Goal: Contribute content: Contribute content

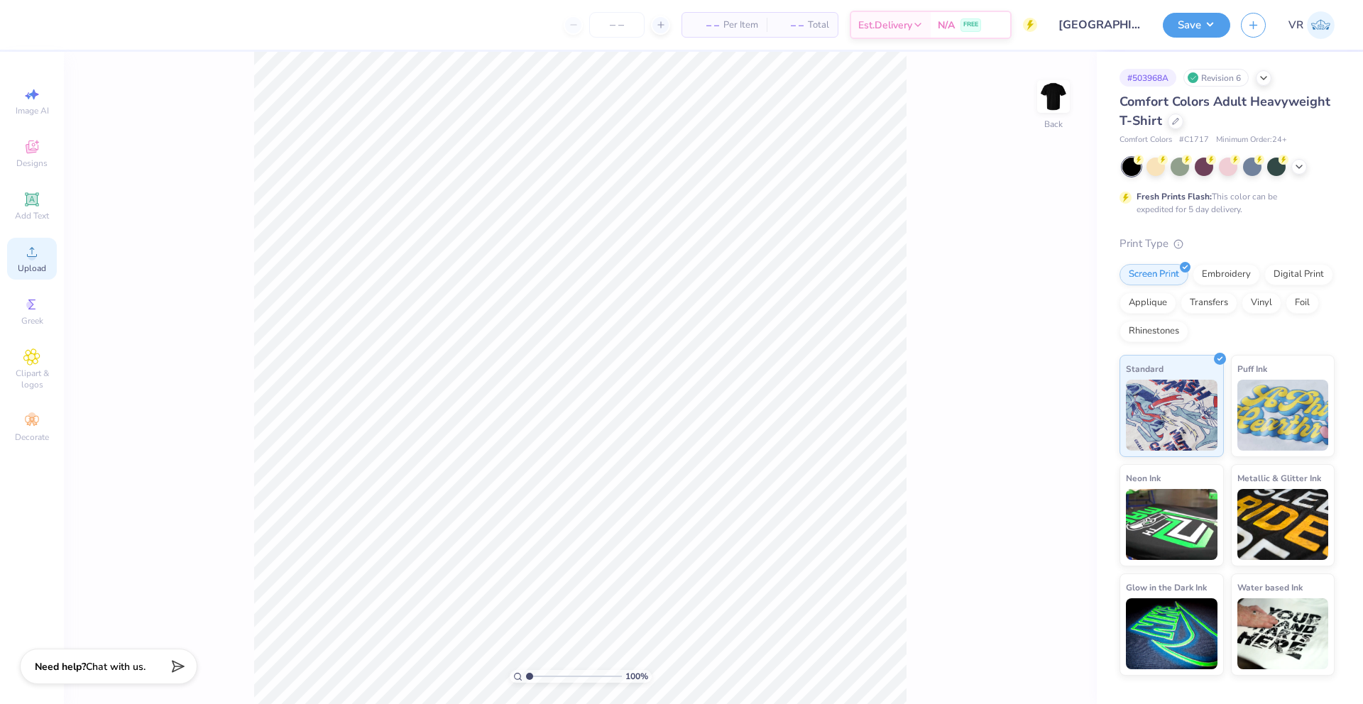
click at [48, 265] on div "Upload" at bounding box center [32, 259] width 50 height 42
click at [1029, 314] on input "14.17" at bounding box center [1044, 312] width 51 height 20
type input "12.50"
type input "8.87"
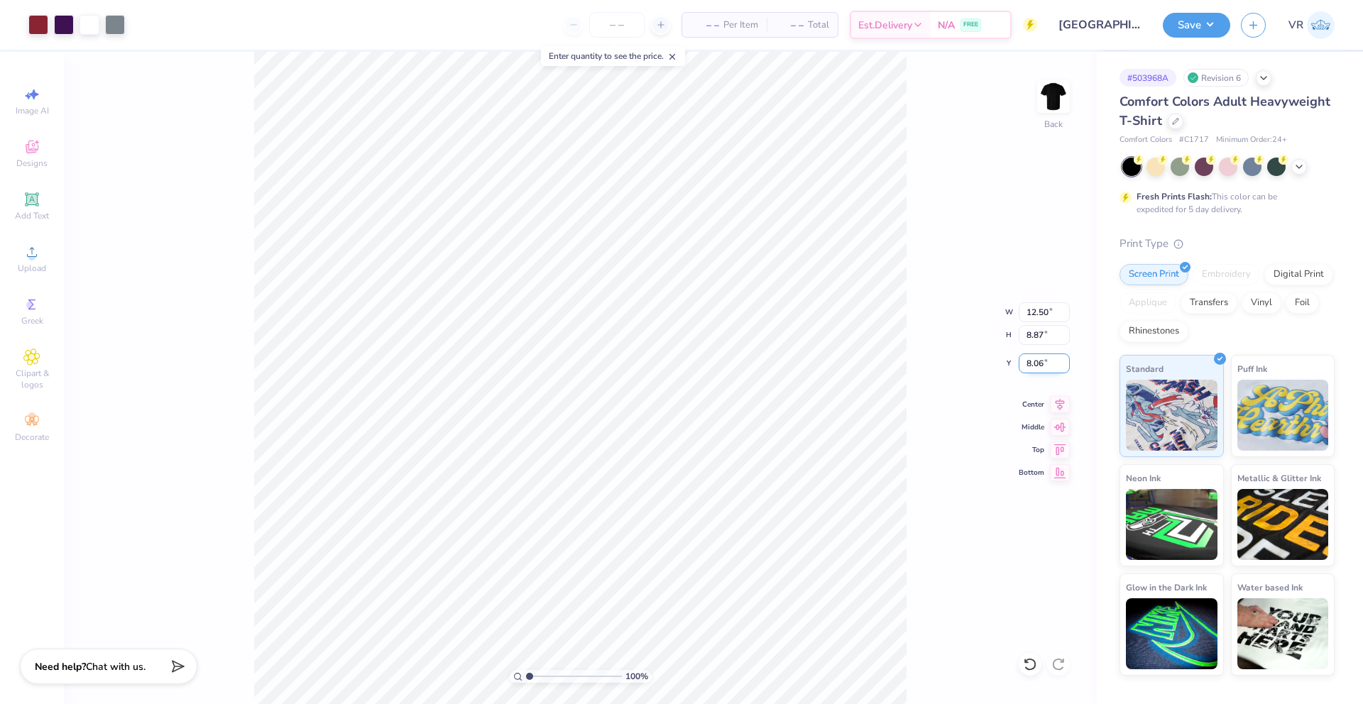
click at [1032, 368] on input "8.06" at bounding box center [1044, 364] width 51 height 20
type input "3.00"
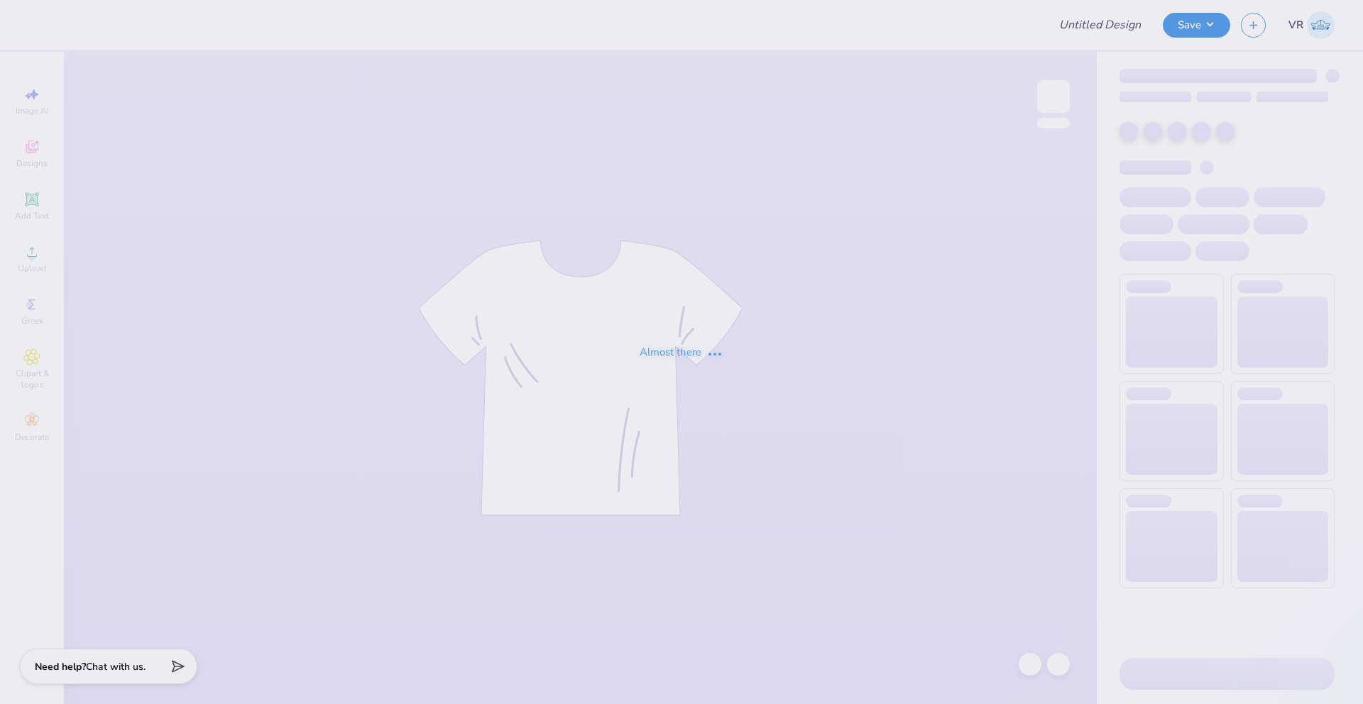
type input "Sam Johnston : Tulane University"
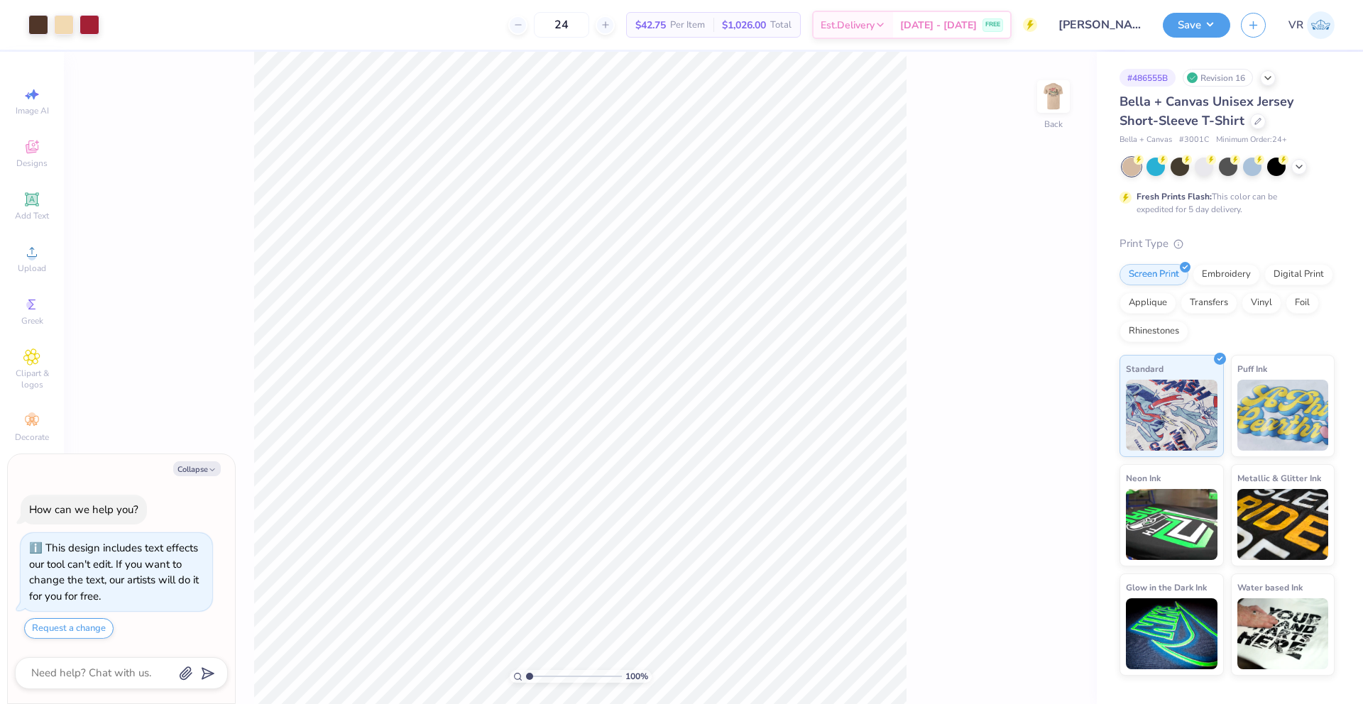
type textarea "x"
click at [938, 258] on div "100 % Back" at bounding box center [580, 378] width 1033 height 652
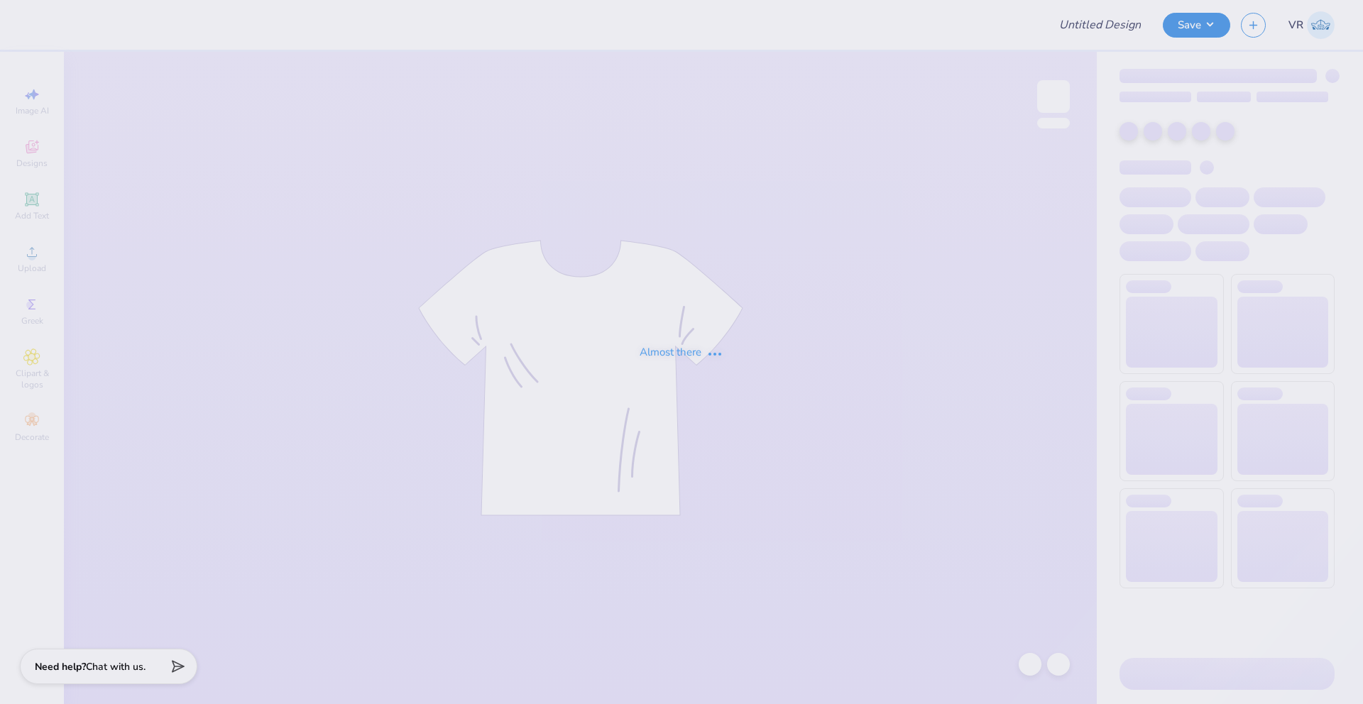
type input "Sam Johnston : Tulane University"
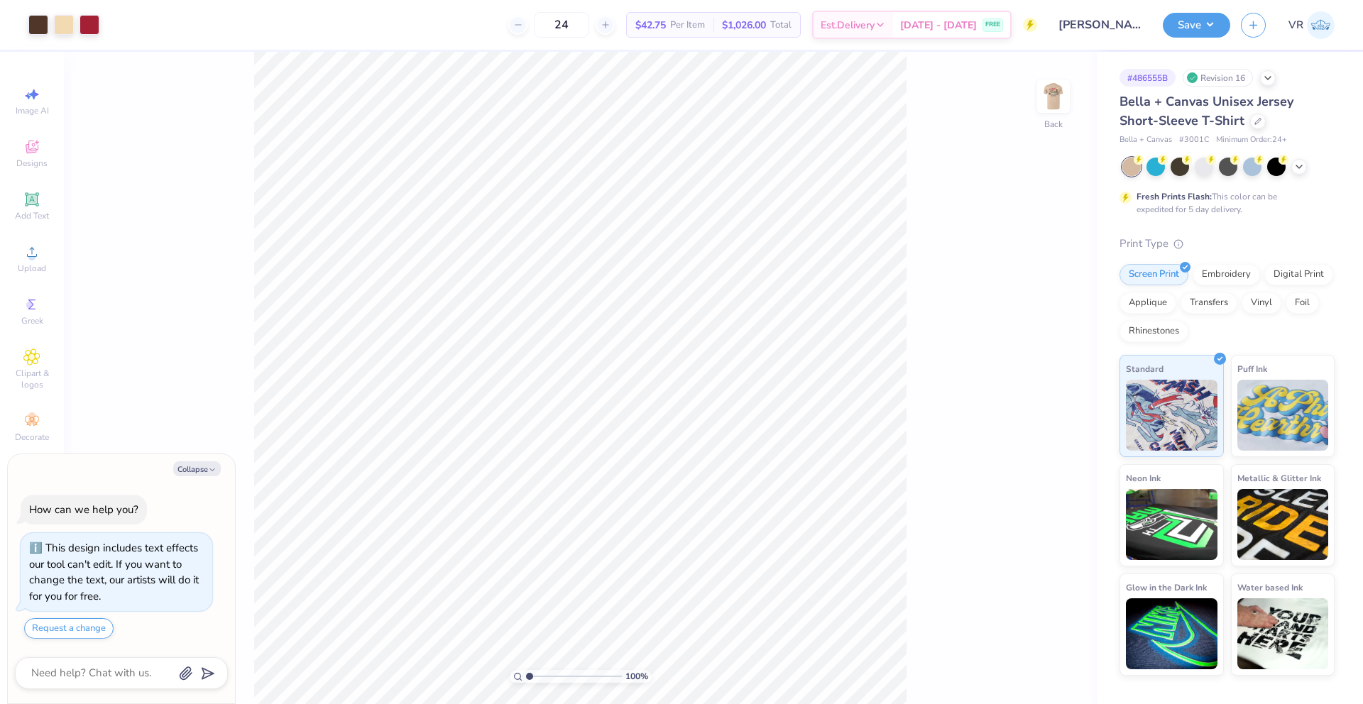
type textarea "x"
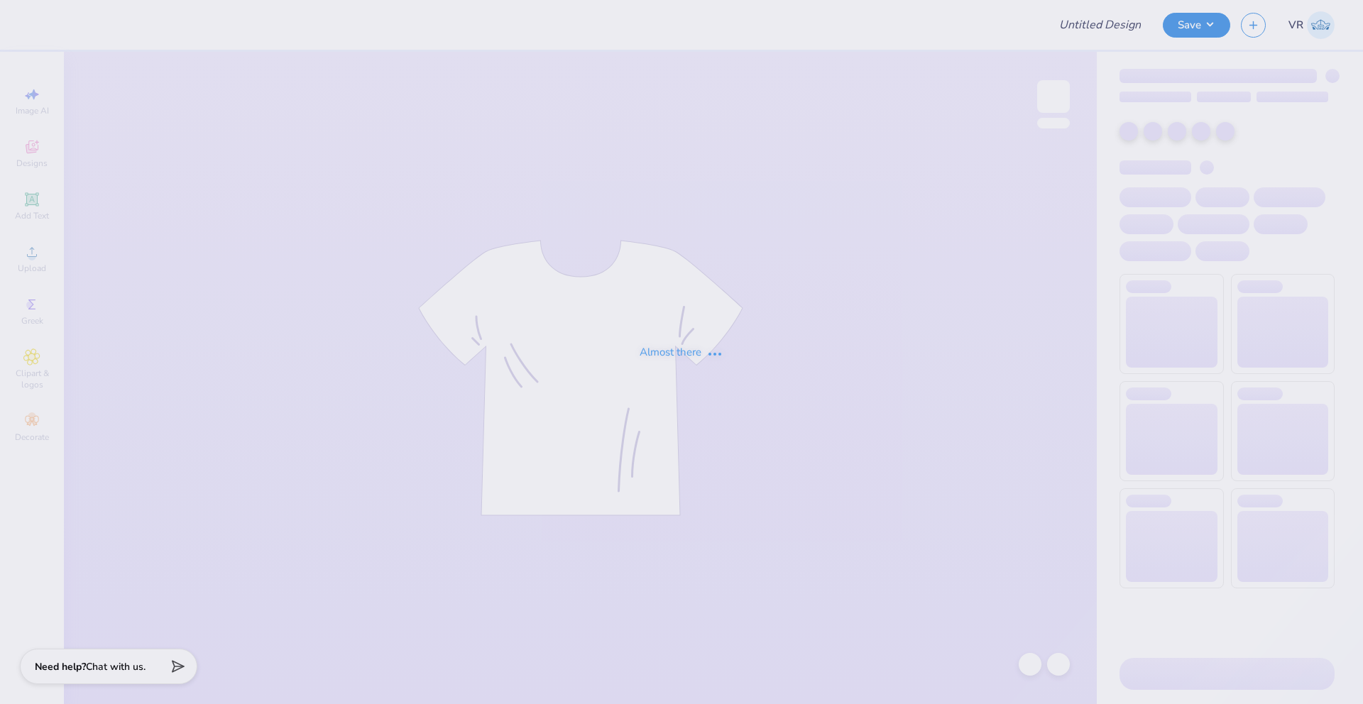
type input "Sam Johnston : Tulane University"
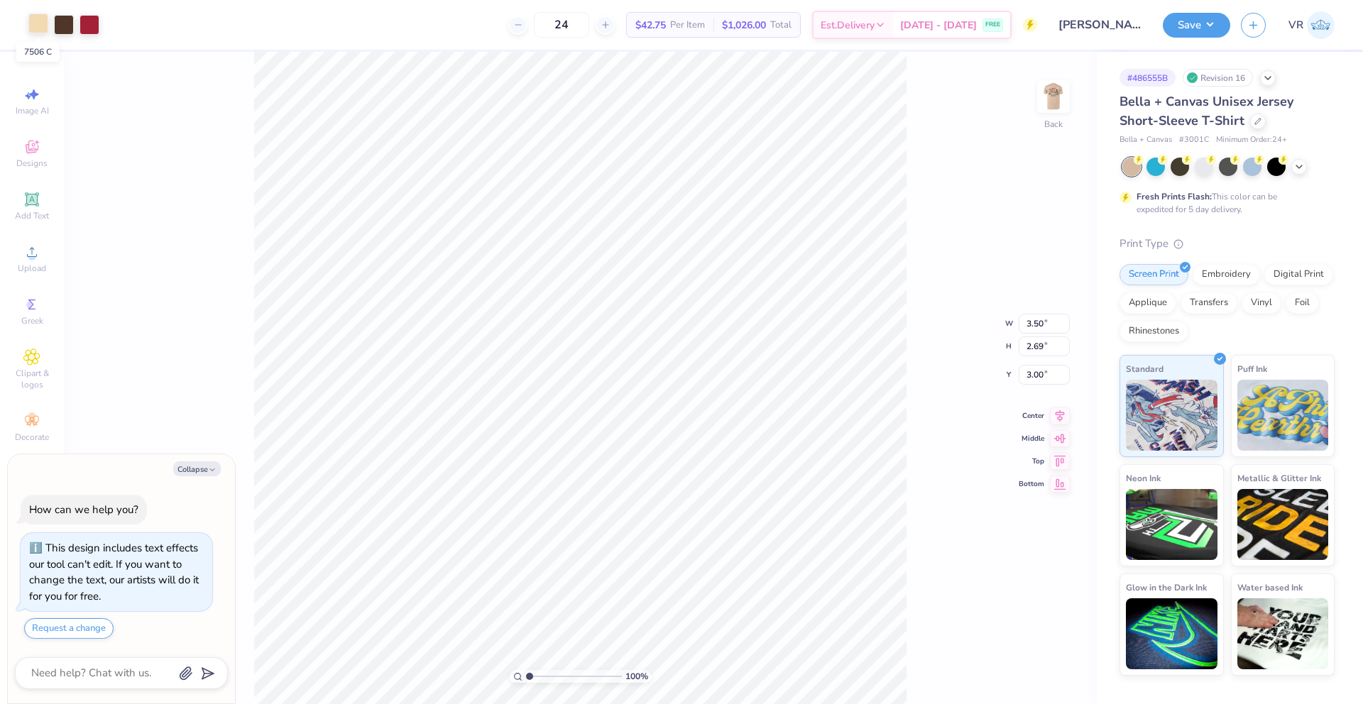
click at [42, 28] on div at bounding box center [38, 23] width 20 height 20
type textarea "x"
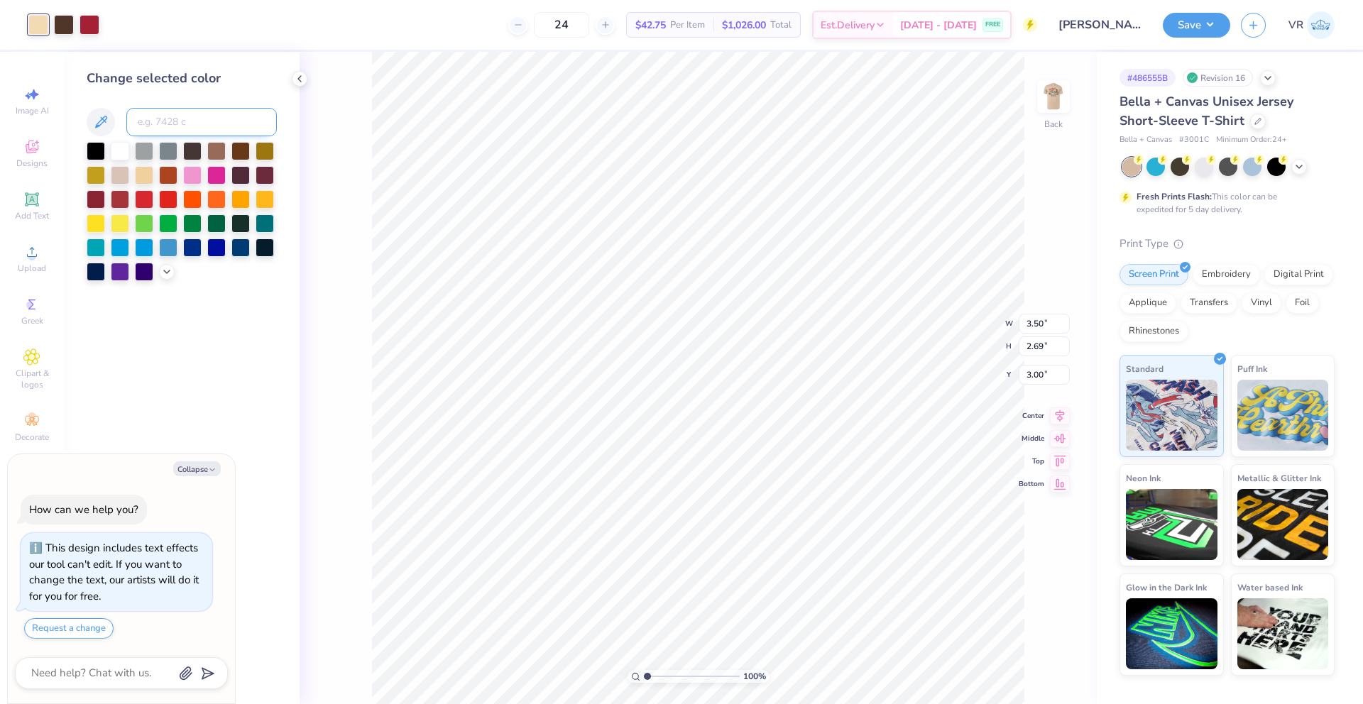
click at [148, 123] on input at bounding box center [201, 122] width 150 height 28
type input "467"
type textarea "x"
click at [177, 125] on input at bounding box center [201, 122] width 150 height 28
type input "467"
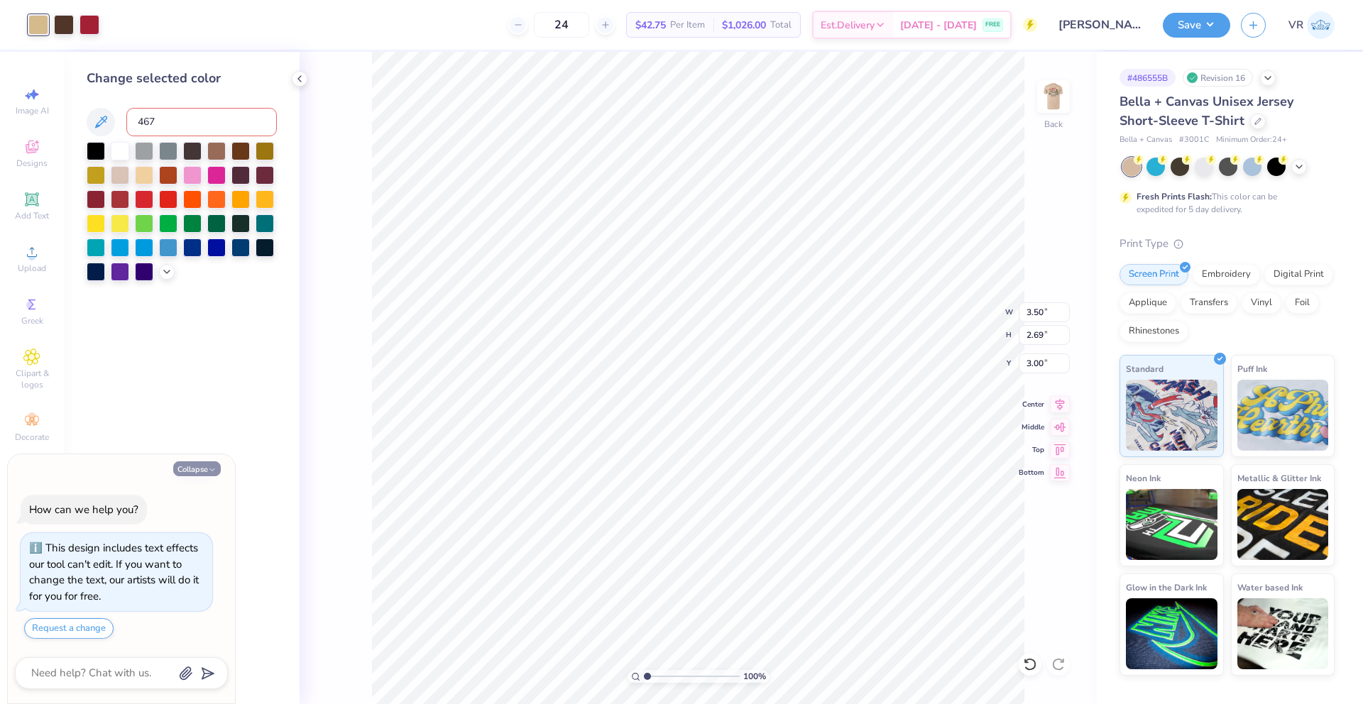
click at [187, 469] on button "Collapse" at bounding box center [197, 468] width 48 height 15
type textarea "x"
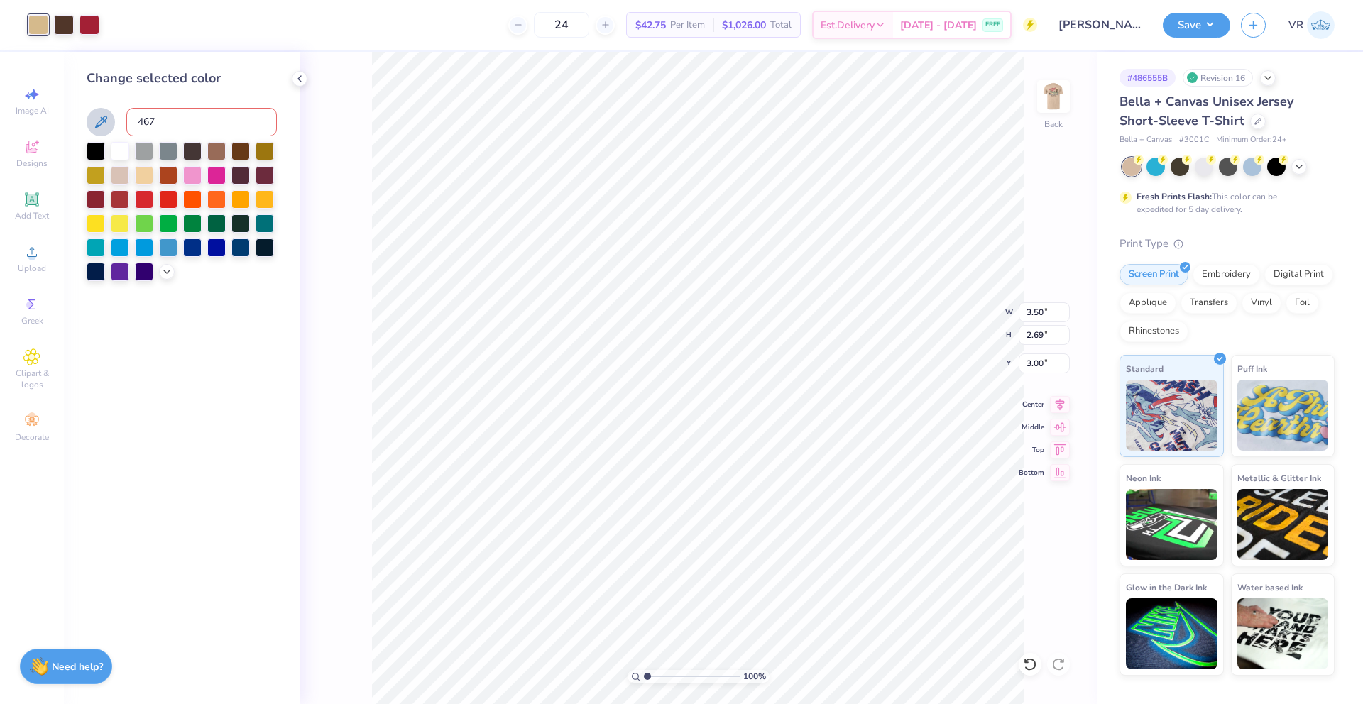
click at [103, 119] on icon at bounding box center [101, 122] width 12 height 12
click at [60, 26] on div at bounding box center [64, 23] width 20 height 20
click at [66, 30] on div at bounding box center [64, 25] width 20 height 20
click at [168, 269] on icon at bounding box center [166, 270] width 11 height 11
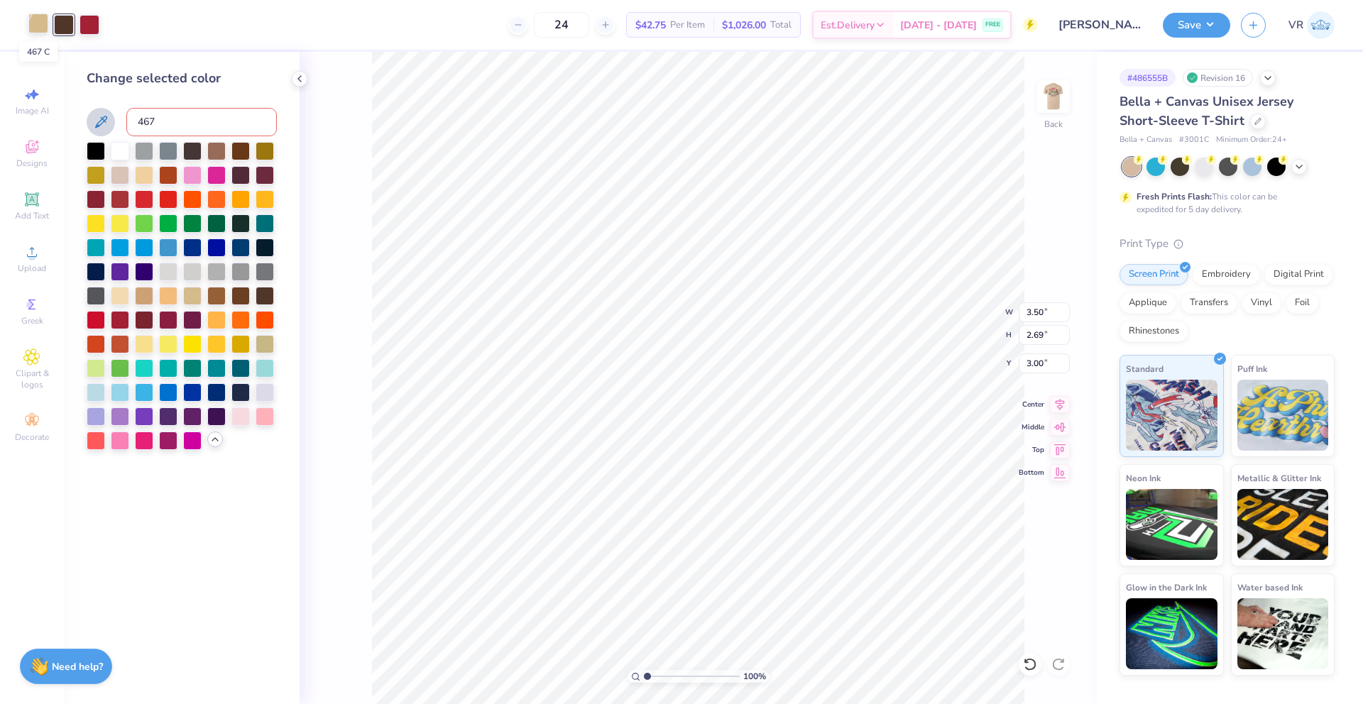
click at [40, 25] on div at bounding box center [38, 23] width 20 height 20
drag, startPoint x: 160, startPoint y: 121, endPoint x: 33, endPoint y: 14, distance: 166.2
click at [102, 116] on div "467" at bounding box center [182, 122] width 190 height 28
click at [36, 20] on div at bounding box center [38, 25] width 20 height 20
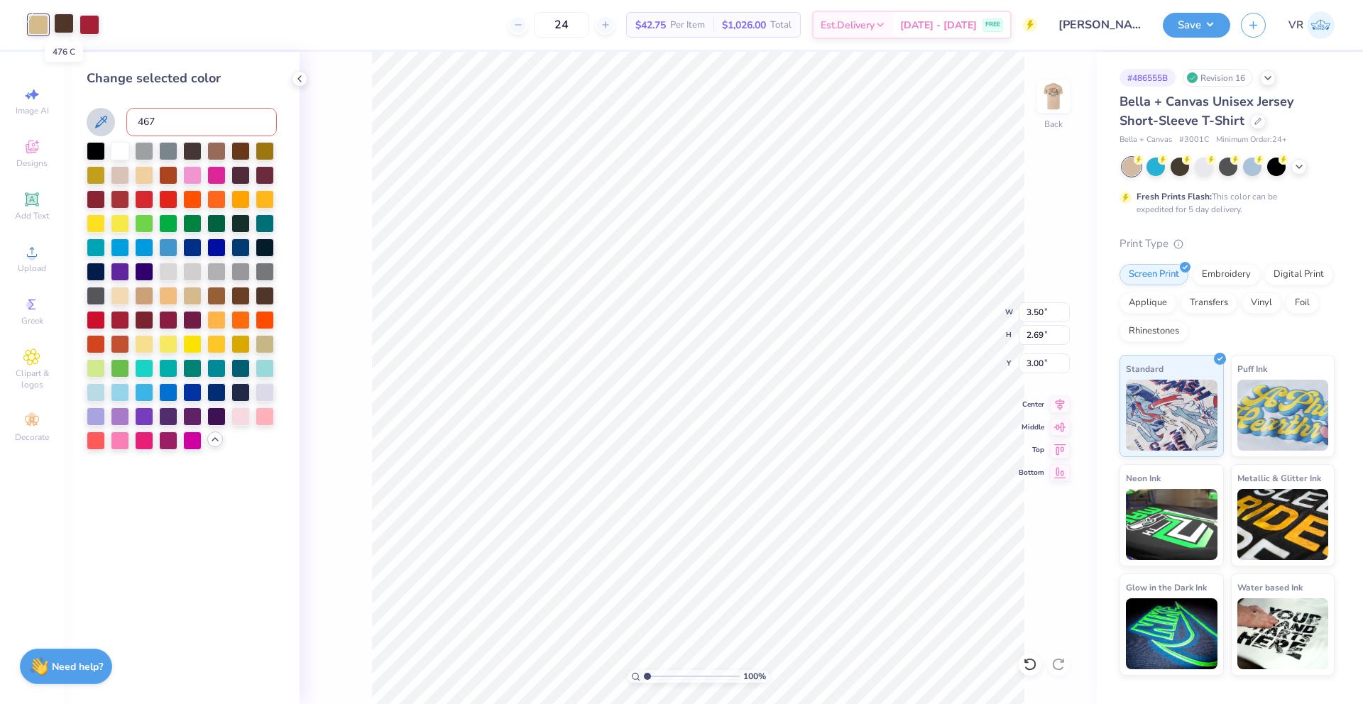
click at [68, 22] on div at bounding box center [64, 23] width 20 height 20
click at [43, 25] on div at bounding box center [38, 23] width 20 height 20
drag, startPoint x: 158, startPoint y: 121, endPoint x: 96, endPoint y: 121, distance: 62.5
click at [96, 121] on div "467" at bounding box center [182, 122] width 190 height 28
type input "467"
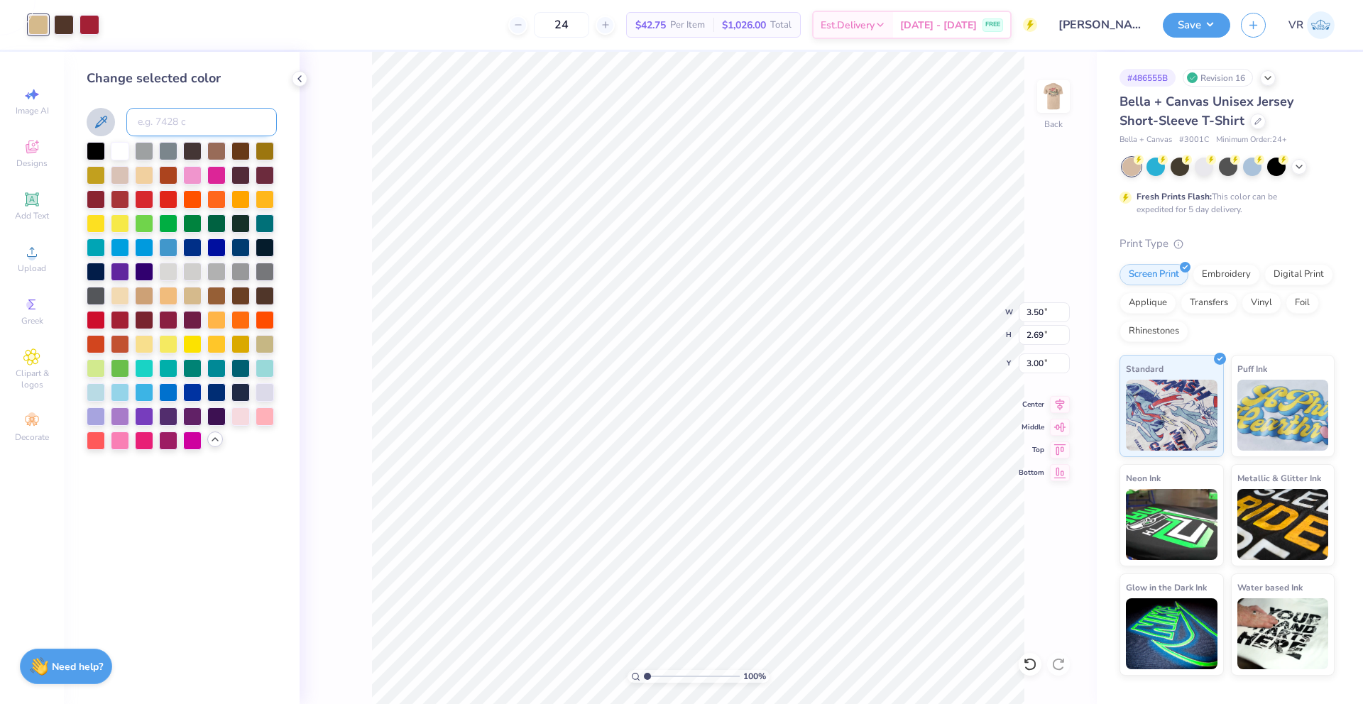
click at [151, 123] on input at bounding box center [201, 122] width 150 height 28
click at [38, 102] on icon at bounding box center [31, 94] width 17 height 17
select select "4"
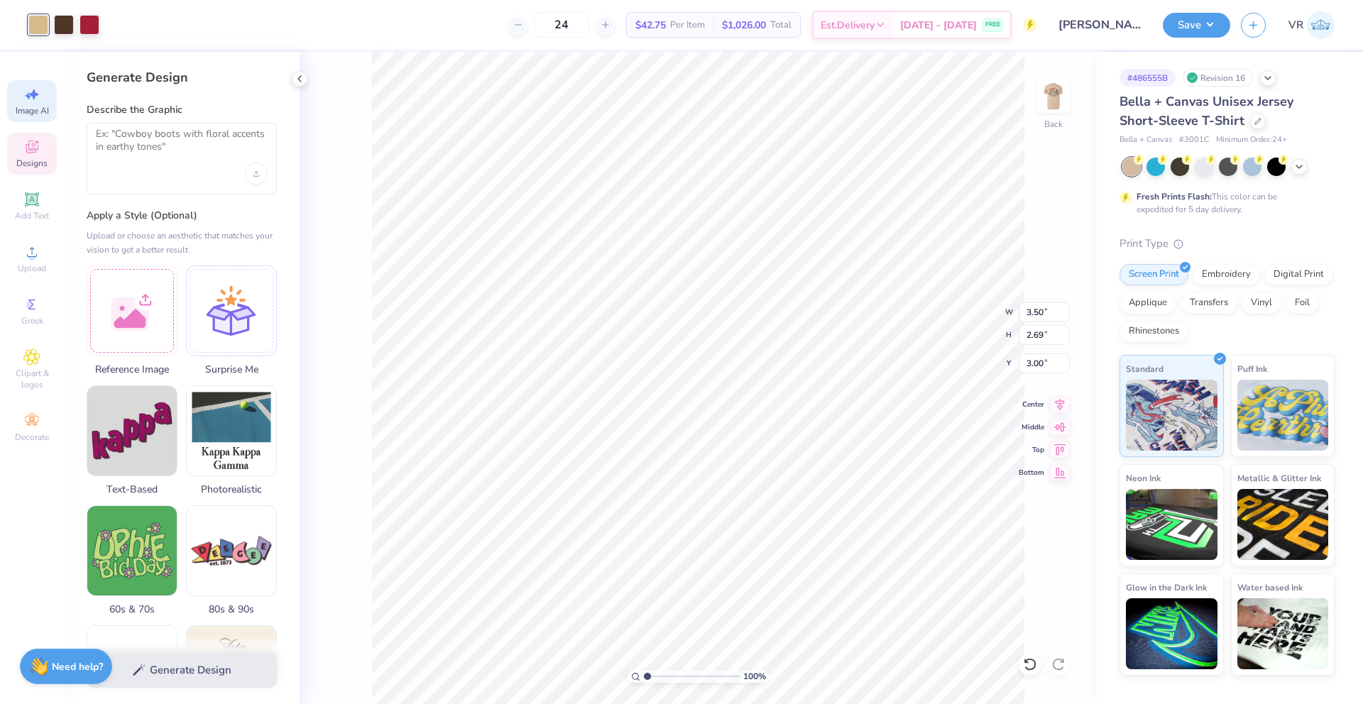
click at [47, 149] on div "Designs" at bounding box center [32, 154] width 50 height 42
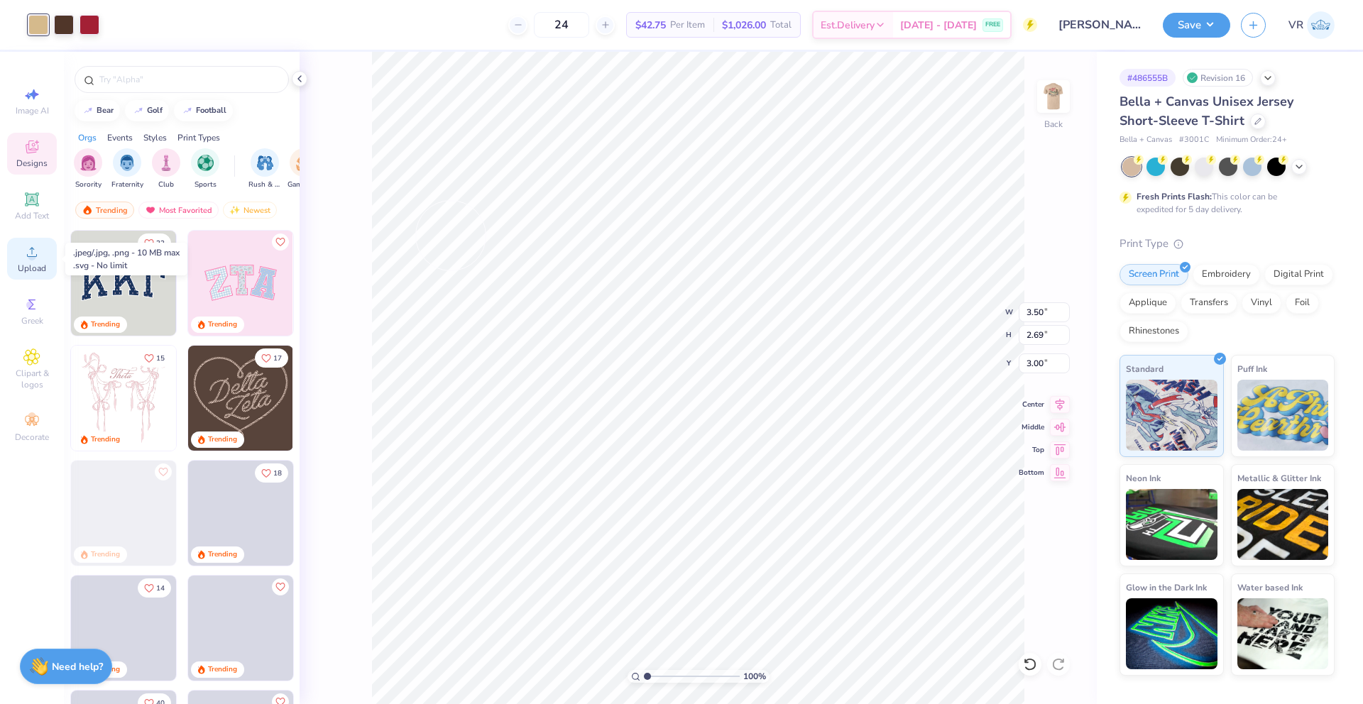
click at [28, 263] on span "Upload" at bounding box center [32, 268] width 28 height 11
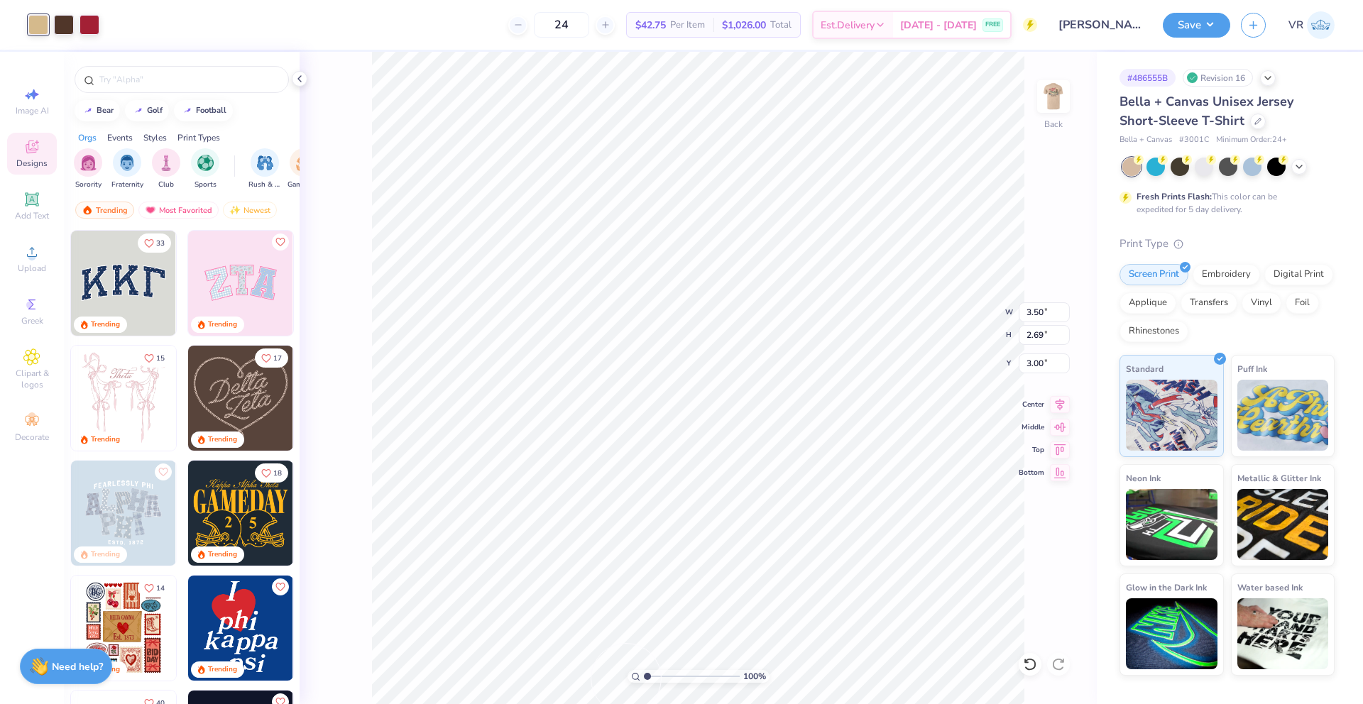
type input "1.02"
type textarea "x"
type input "2.26"
type textarea "x"
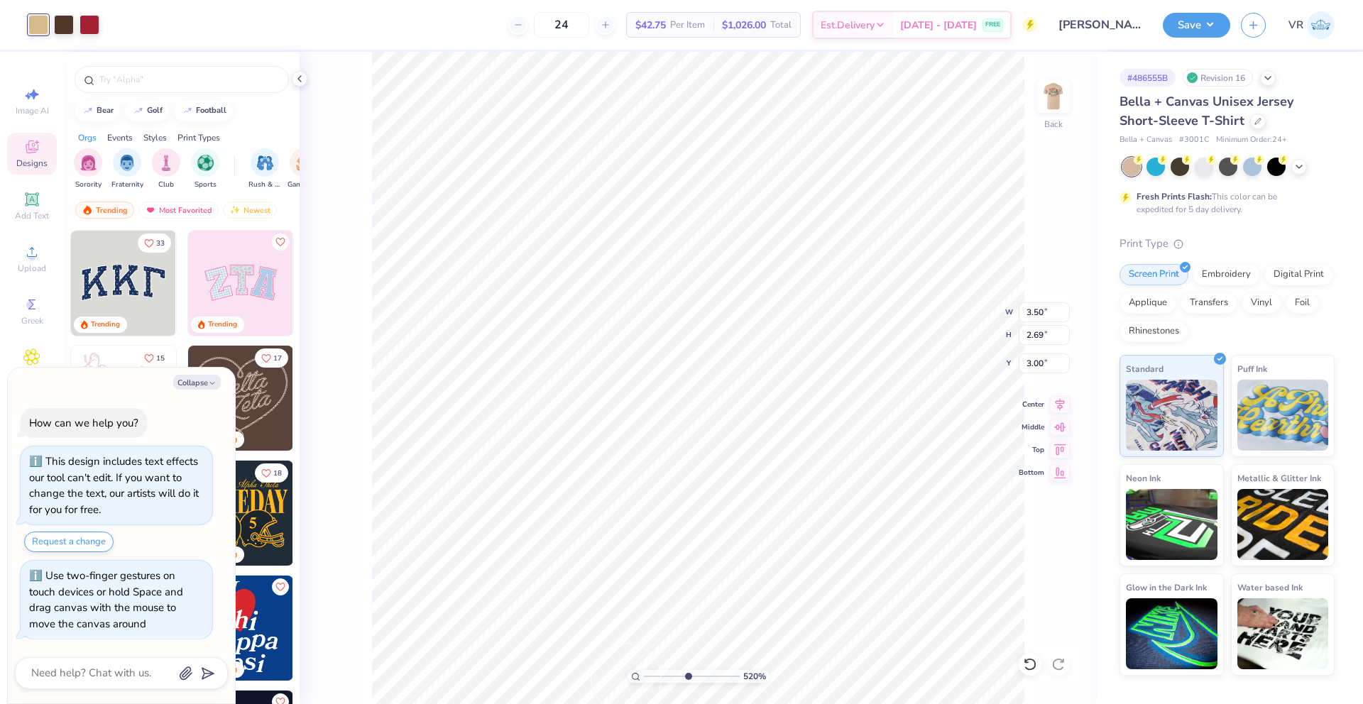
drag, startPoint x: 646, startPoint y: 677, endPoint x: 686, endPoint y: 658, distance: 44.5
click at [686, 670] on input "range" at bounding box center [692, 676] width 96 height 13
type input "5.2"
click at [63, 28] on div at bounding box center [64, 23] width 20 height 20
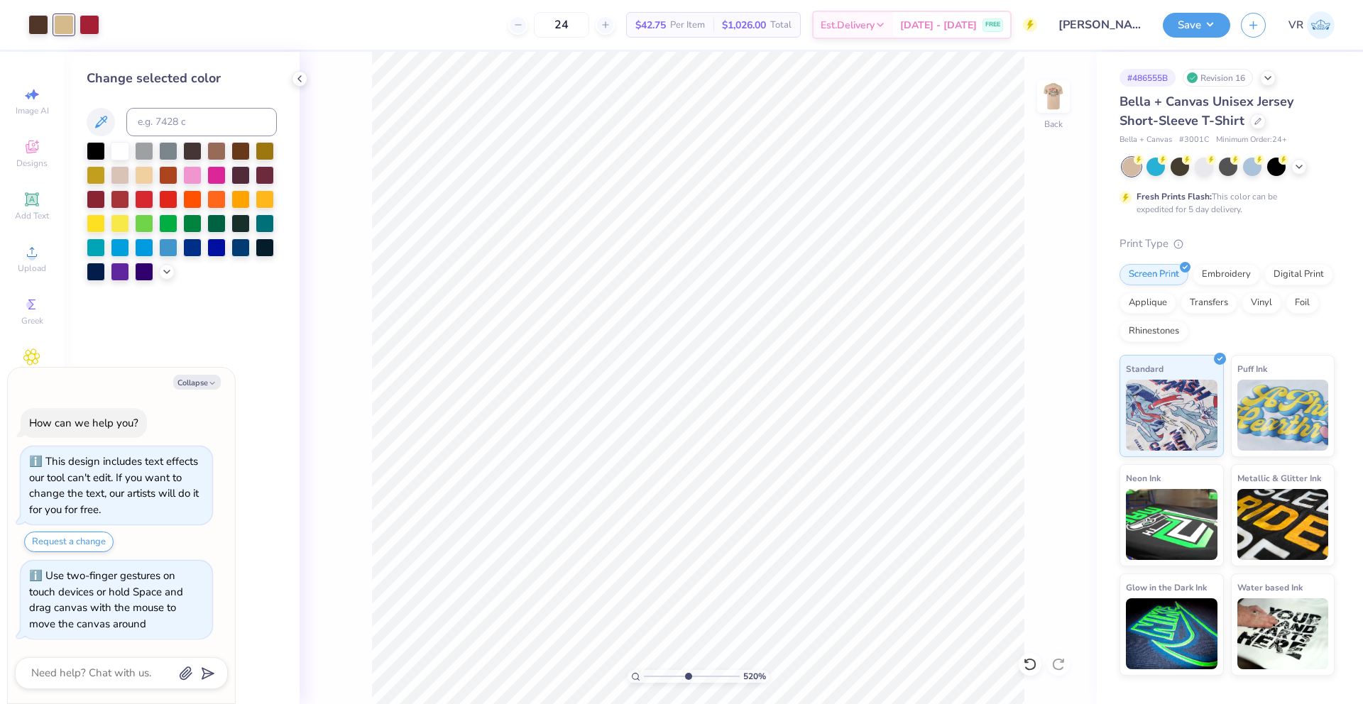
drag, startPoint x: 92, startPoint y: 128, endPoint x: 155, endPoint y: 164, distance: 72.8
click at [92, 127] on icon at bounding box center [100, 122] width 17 height 17
type textarea "x"
drag, startPoint x: 684, startPoint y: 677, endPoint x: 643, endPoint y: 682, distance: 41.6
type input "1"
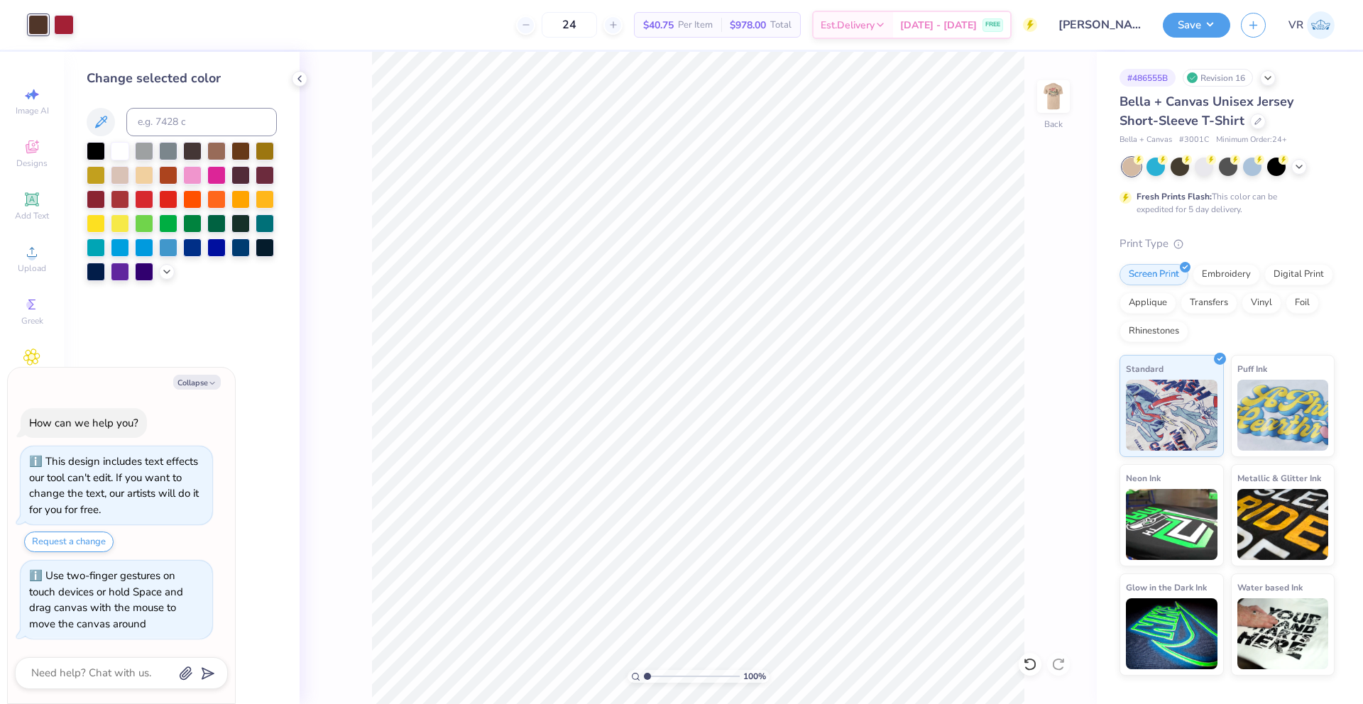
click at [644, 682] on input "range" at bounding box center [692, 676] width 96 height 13
click at [212, 380] on icon "button" at bounding box center [212, 383] width 9 height 9
type textarea "x"
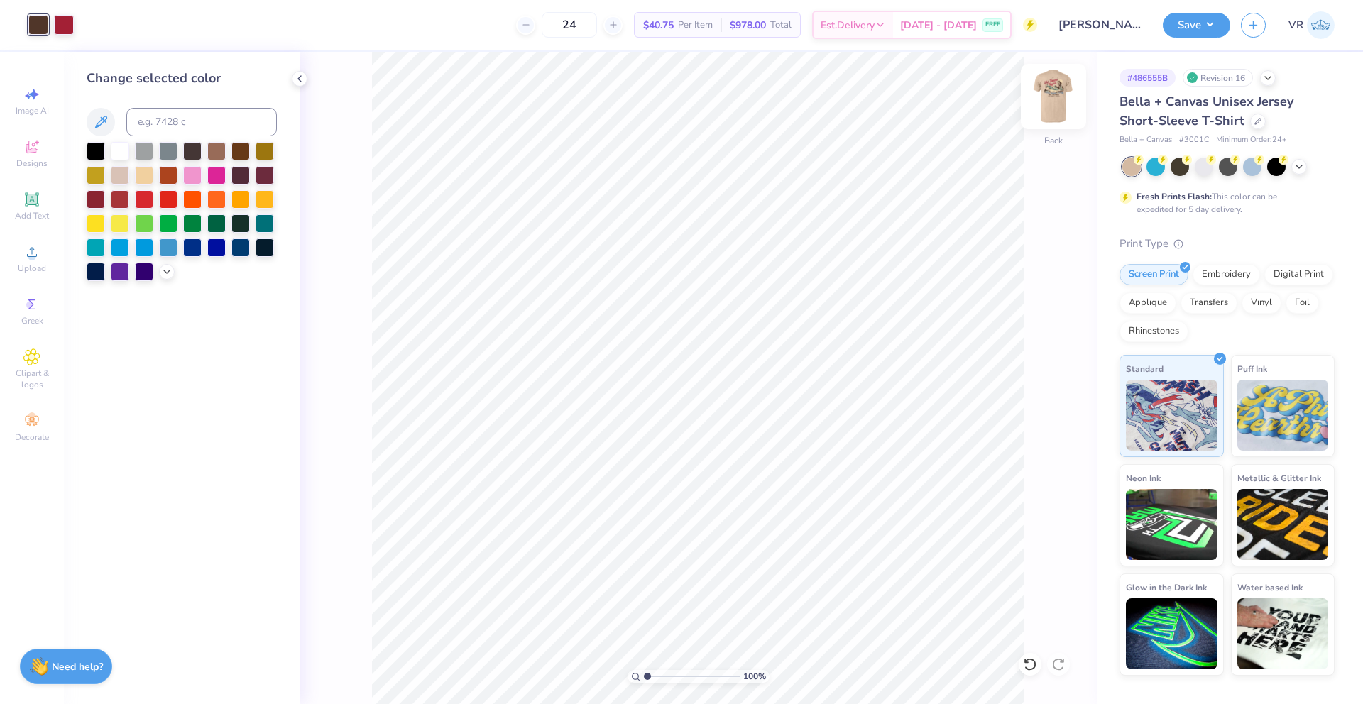
click at [1053, 99] on img at bounding box center [1053, 96] width 57 height 57
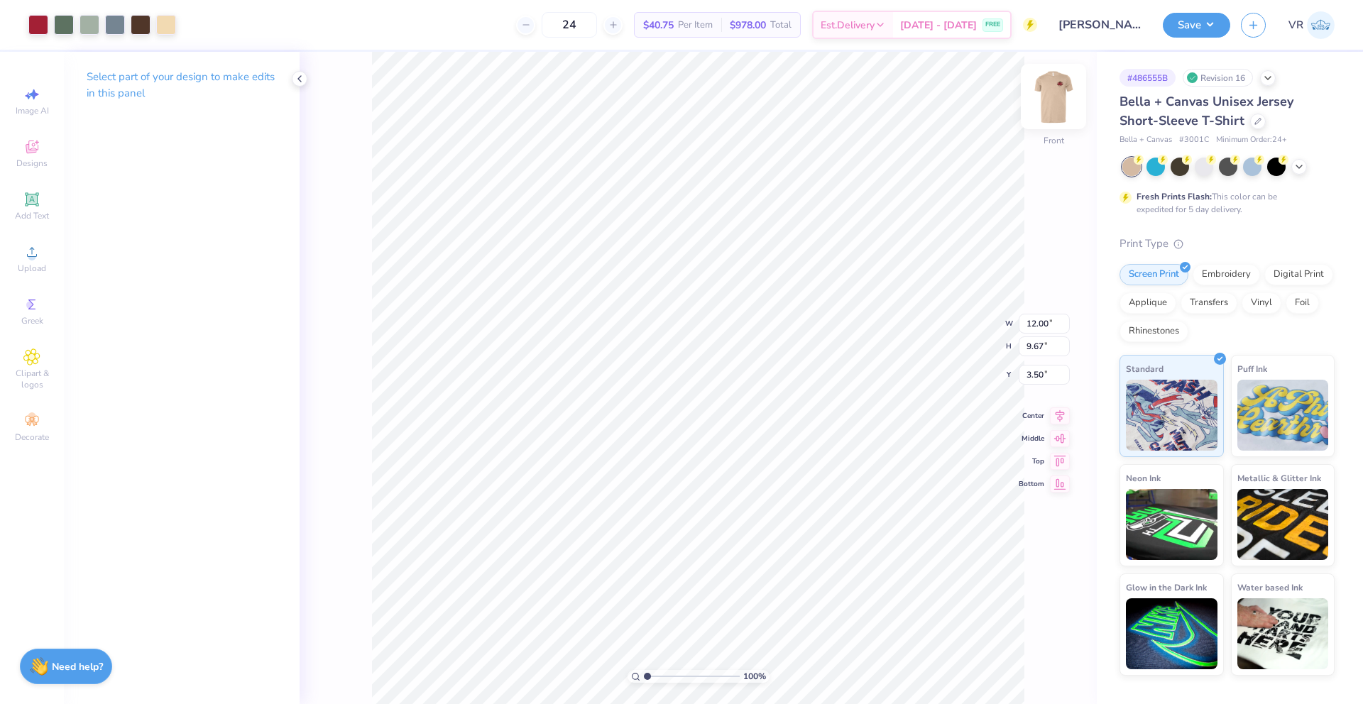
click at [1045, 94] on img at bounding box center [1053, 96] width 57 height 57
drag, startPoint x: 659, startPoint y: 676, endPoint x: 674, endPoint y: 672, distance: 15.5
type input "3.83"
click at [674, 672] on input "range" at bounding box center [692, 676] width 96 height 13
click at [656, 515] on li "Ungroup" at bounding box center [678, 507] width 111 height 28
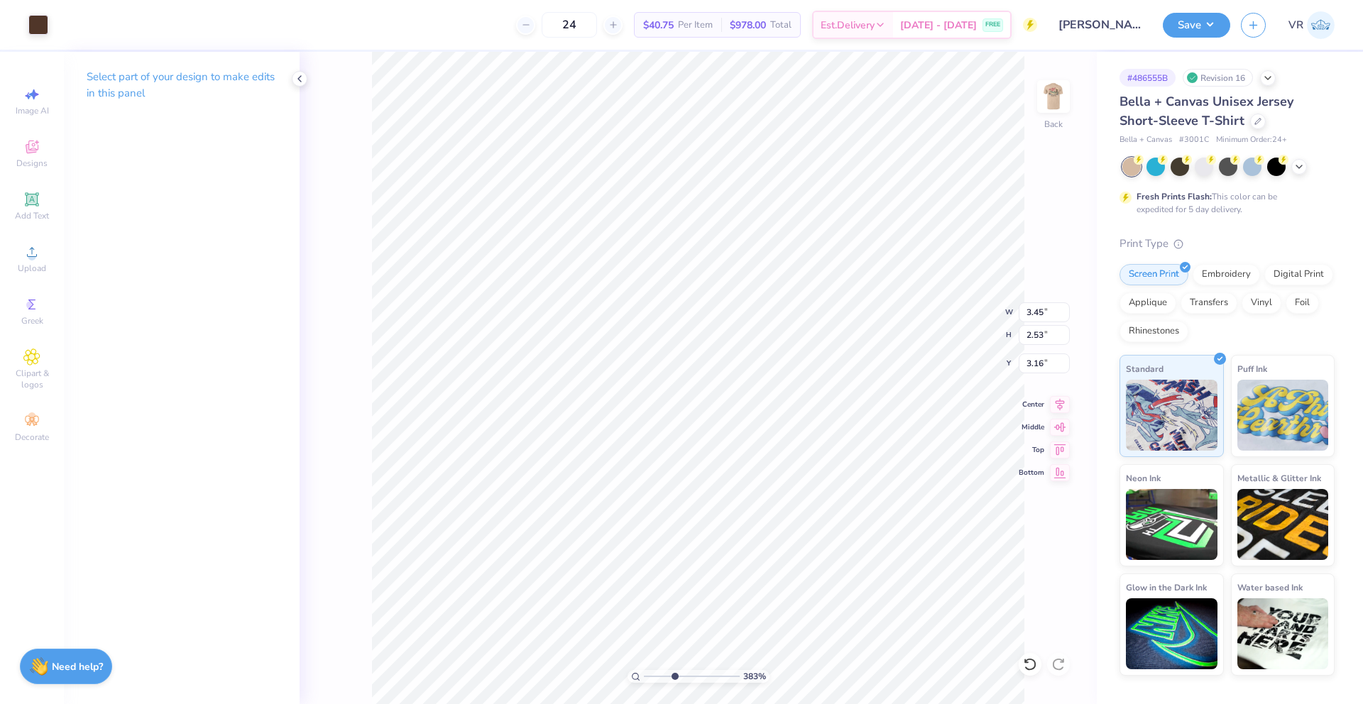
type input "1.74"
drag, startPoint x: 666, startPoint y: 675, endPoint x: 641, endPoint y: 675, distance: 24.8
type input "1"
click at [644, 675] on input "range" at bounding box center [692, 676] width 96 height 13
click at [1050, 110] on img at bounding box center [1053, 96] width 57 height 57
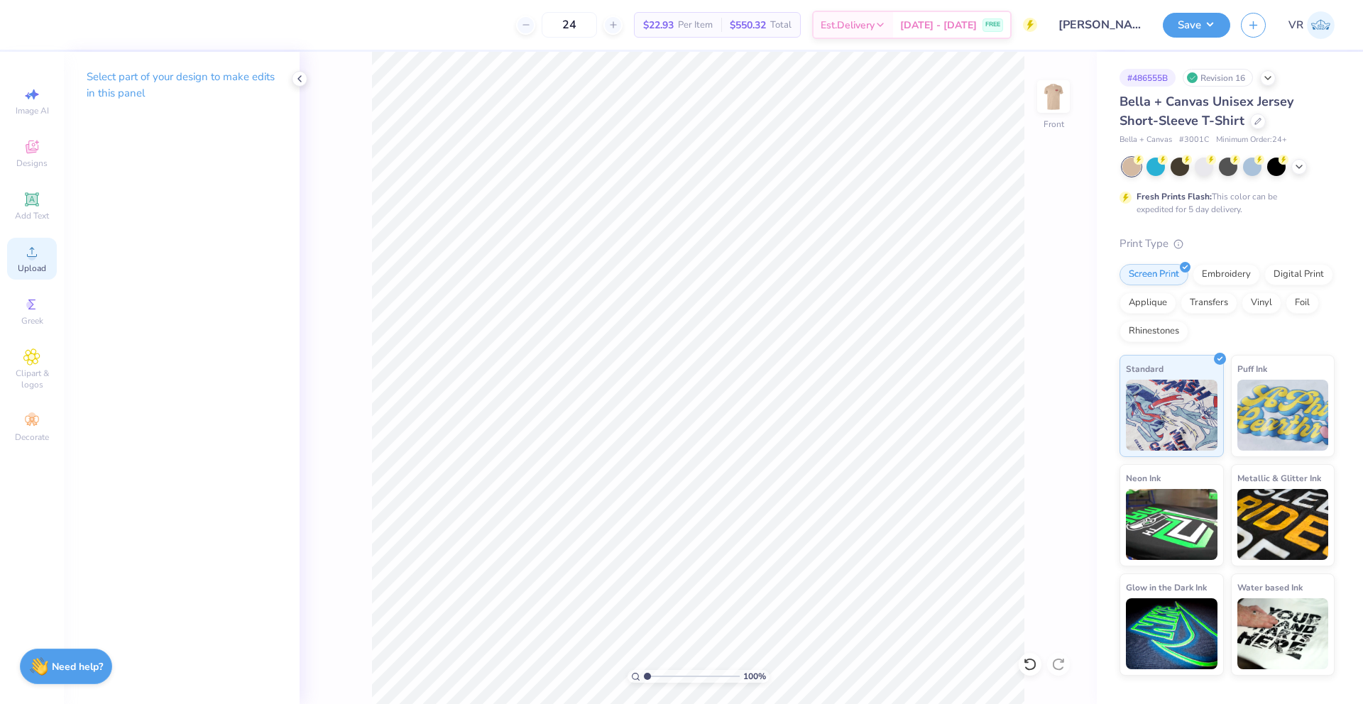
click at [34, 253] on icon at bounding box center [31, 251] width 17 height 17
click at [1026, 663] on icon at bounding box center [1030, 664] width 14 height 14
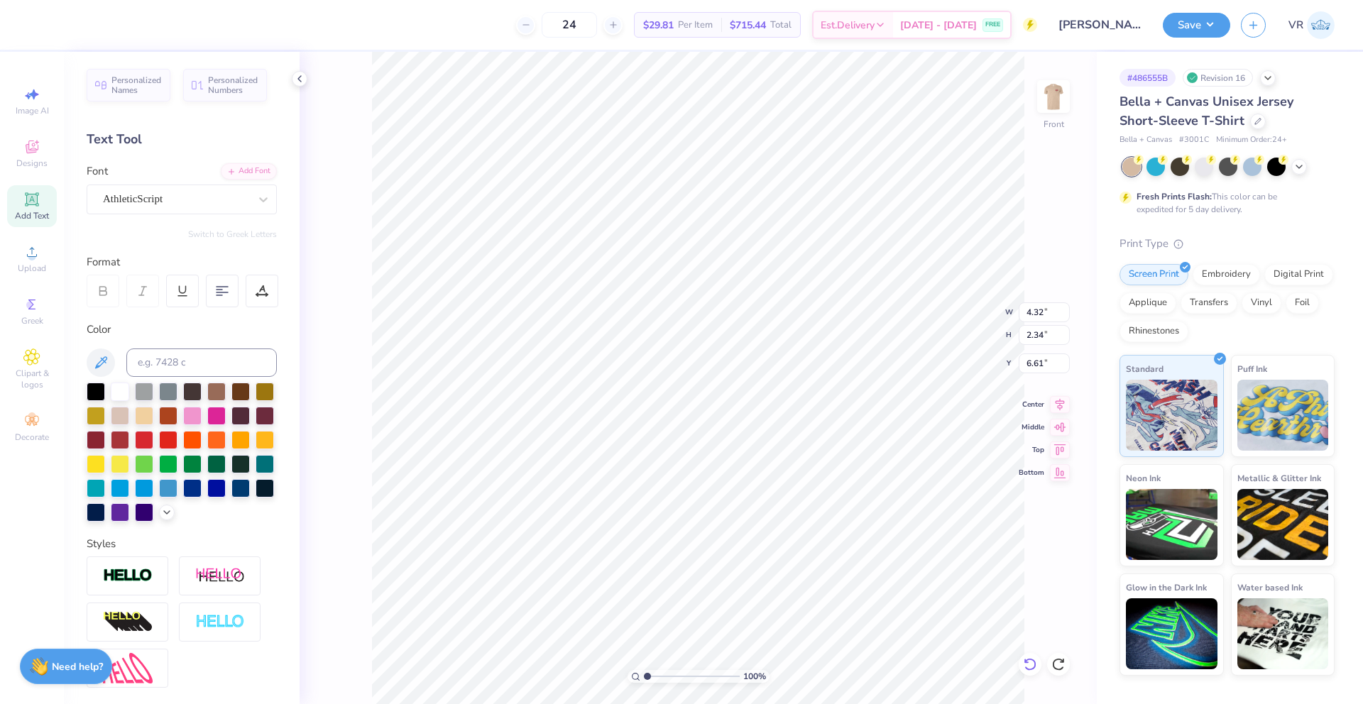
type input "9.47"
type textarea "si"
type input "13.42"
click at [801, 554] on li "Ungroup" at bounding box center [807, 551] width 111 height 28
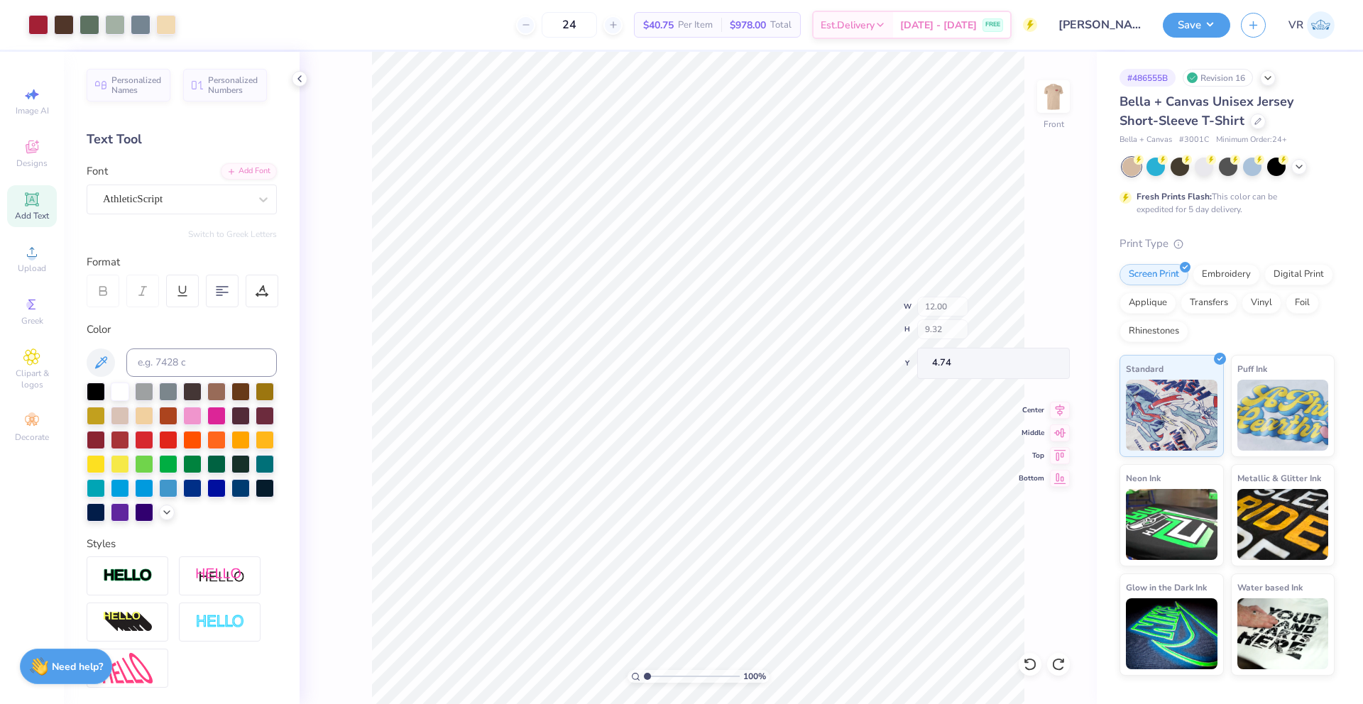
type input "4.74"
type input "4.05"
click at [35, 258] on circle at bounding box center [32, 257] width 8 height 8
click at [31, 254] on circle at bounding box center [32, 257] width 8 height 8
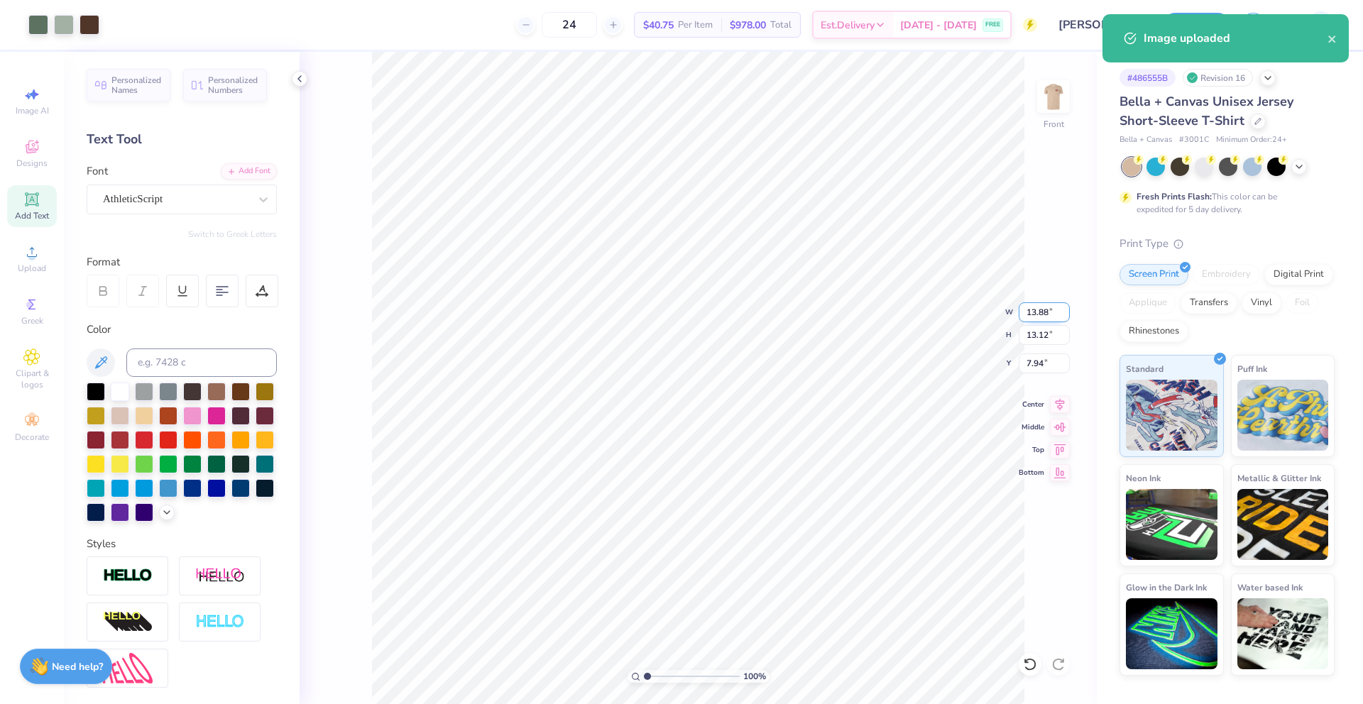
click at [1034, 315] on input "13.88" at bounding box center [1044, 312] width 51 height 20
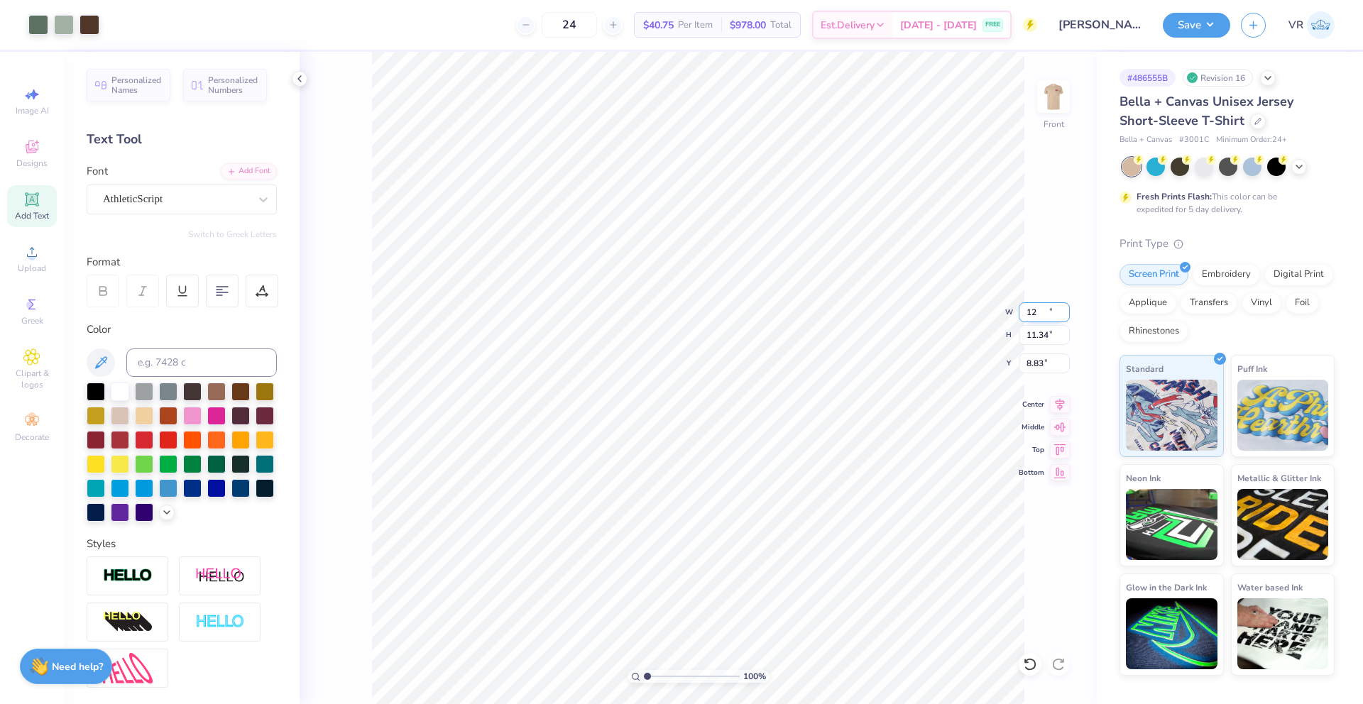
type input "12.00"
type input "11.34"
type input "8.83"
type input "2.13"
click at [657, 676] on input "range" at bounding box center [692, 676] width 96 height 13
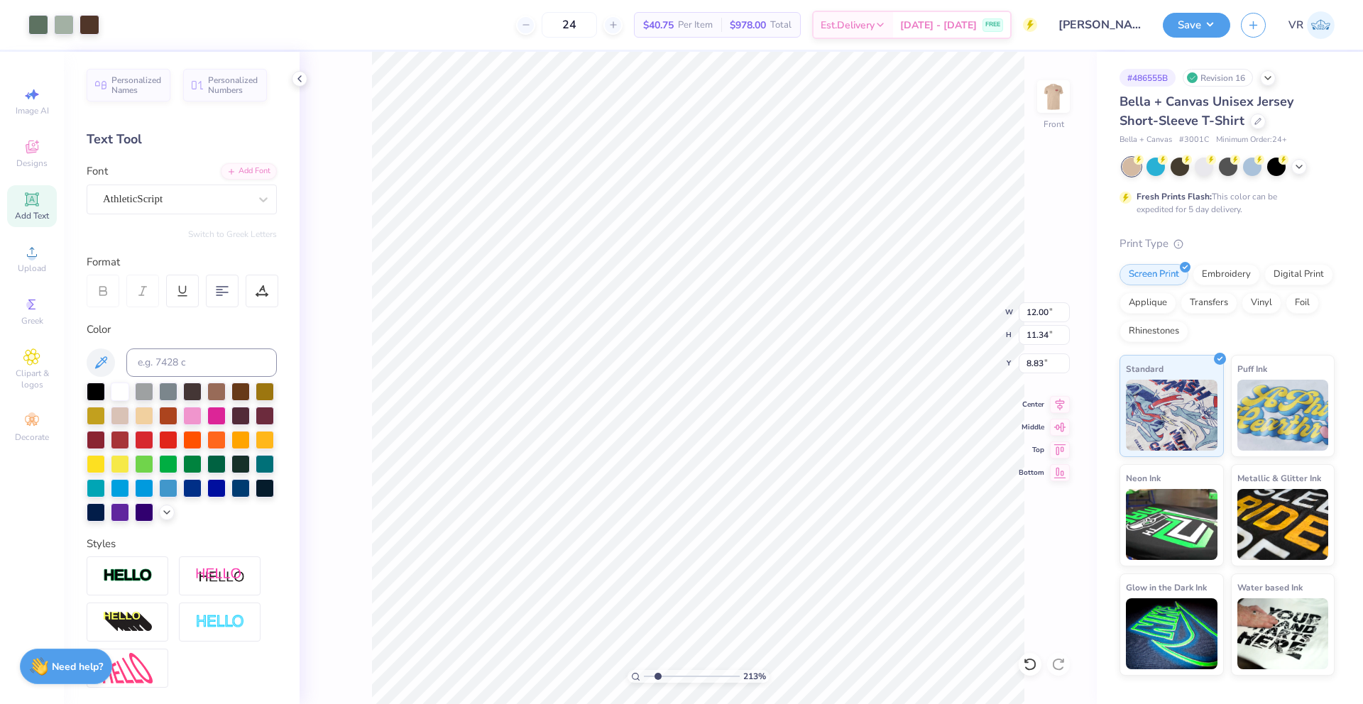
type input "9.67"
type input "3.50"
click at [1031, 364] on input "8.83" at bounding box center [1044, 364] width 51 height 20
type input "3.50"
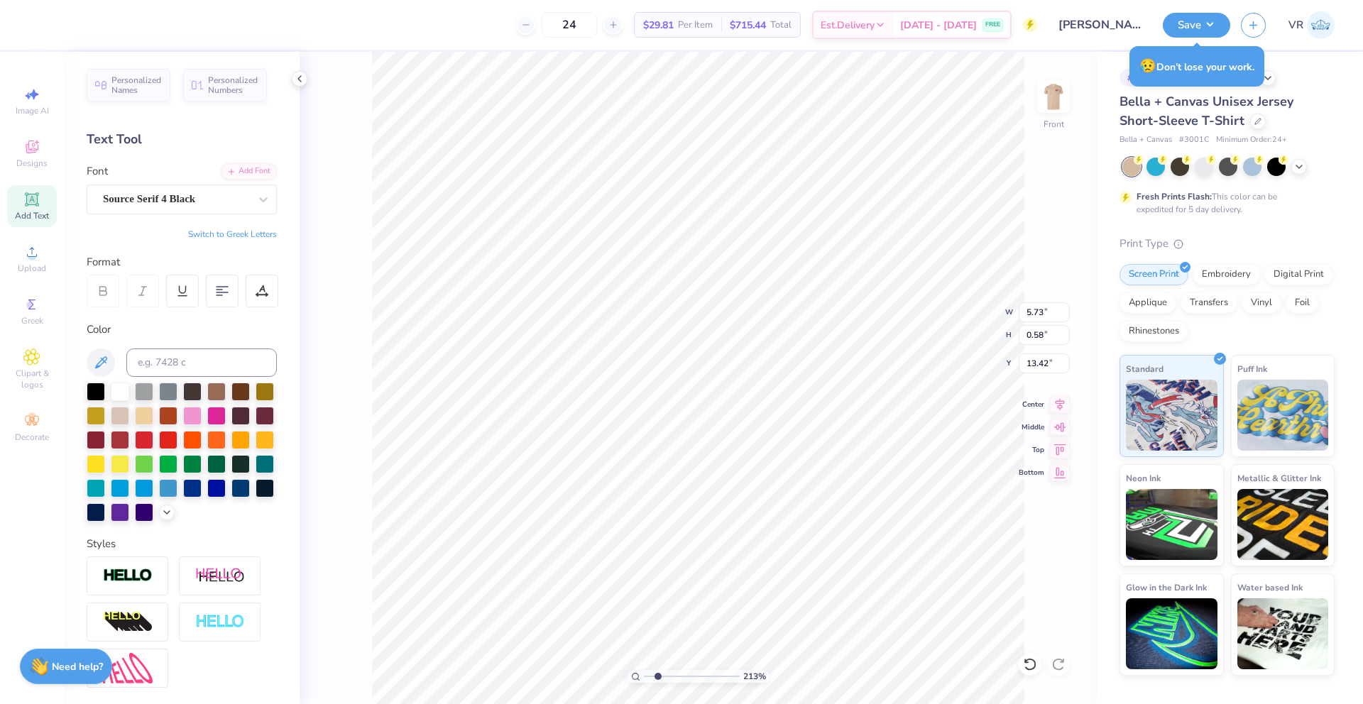
scroll to position [11, 5]
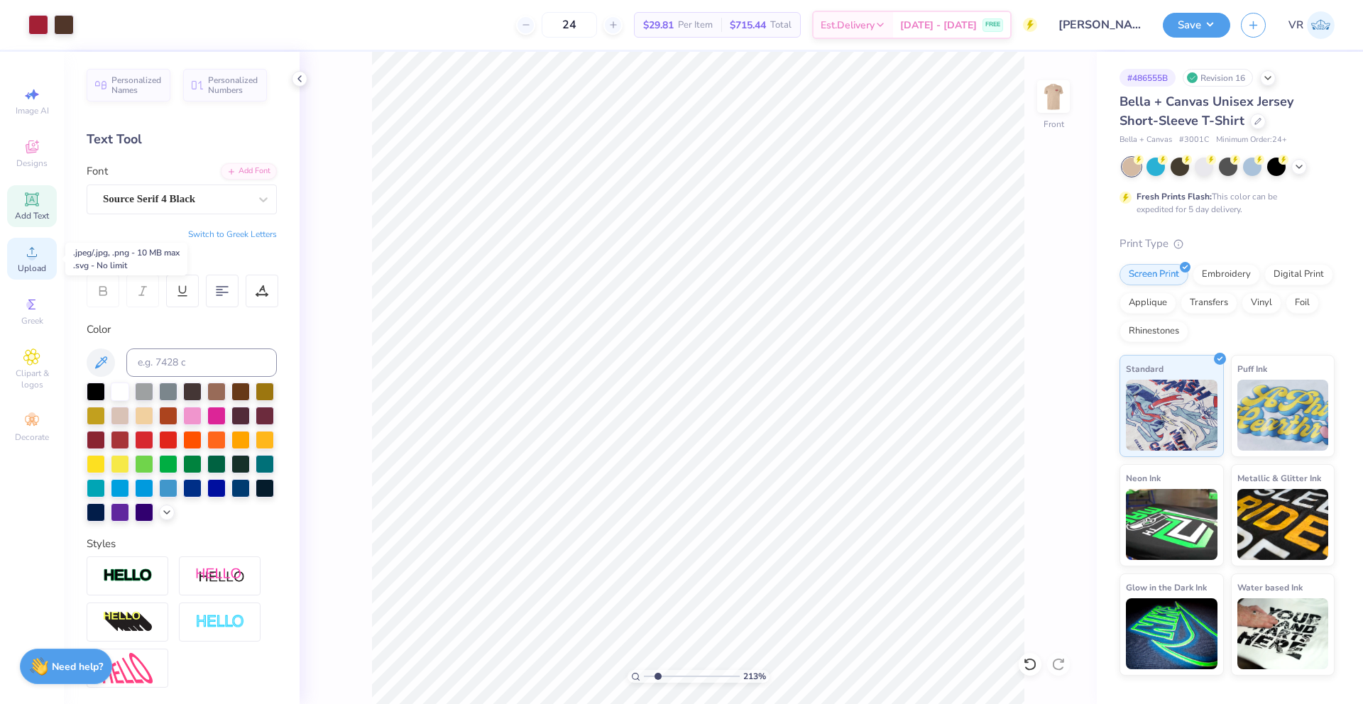
click at [35, 265] on span "Upload" at bounding box center [32, 268] width 28 height 11
click at [44, 260] on div "Upload" at bounding box center [32, 259] width 50 height 42
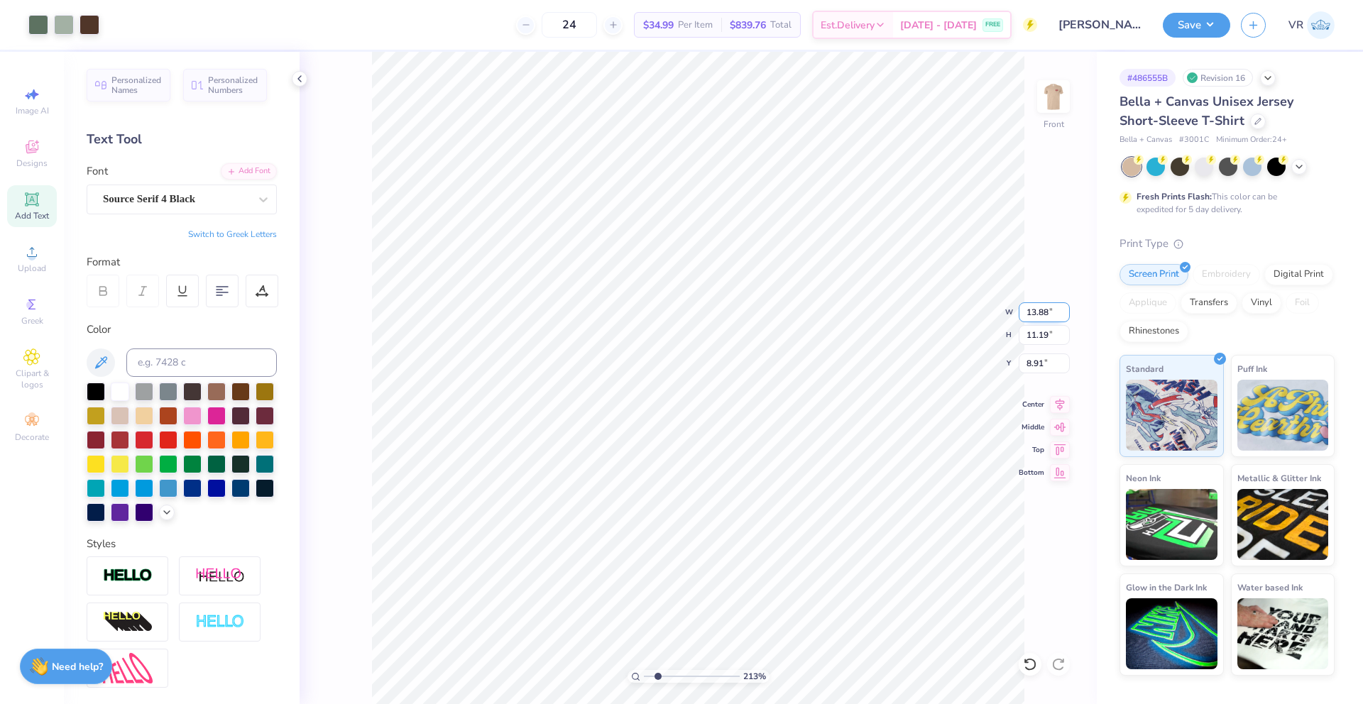
click at [1043, 317] on input "13.88" at bounding box center [1044, 312] width 51 height 20
type input "12.00"
type input "9.67"
click at [1038, 358] on input "9.67" at bounding box center [1044, 364] width 51 height 20
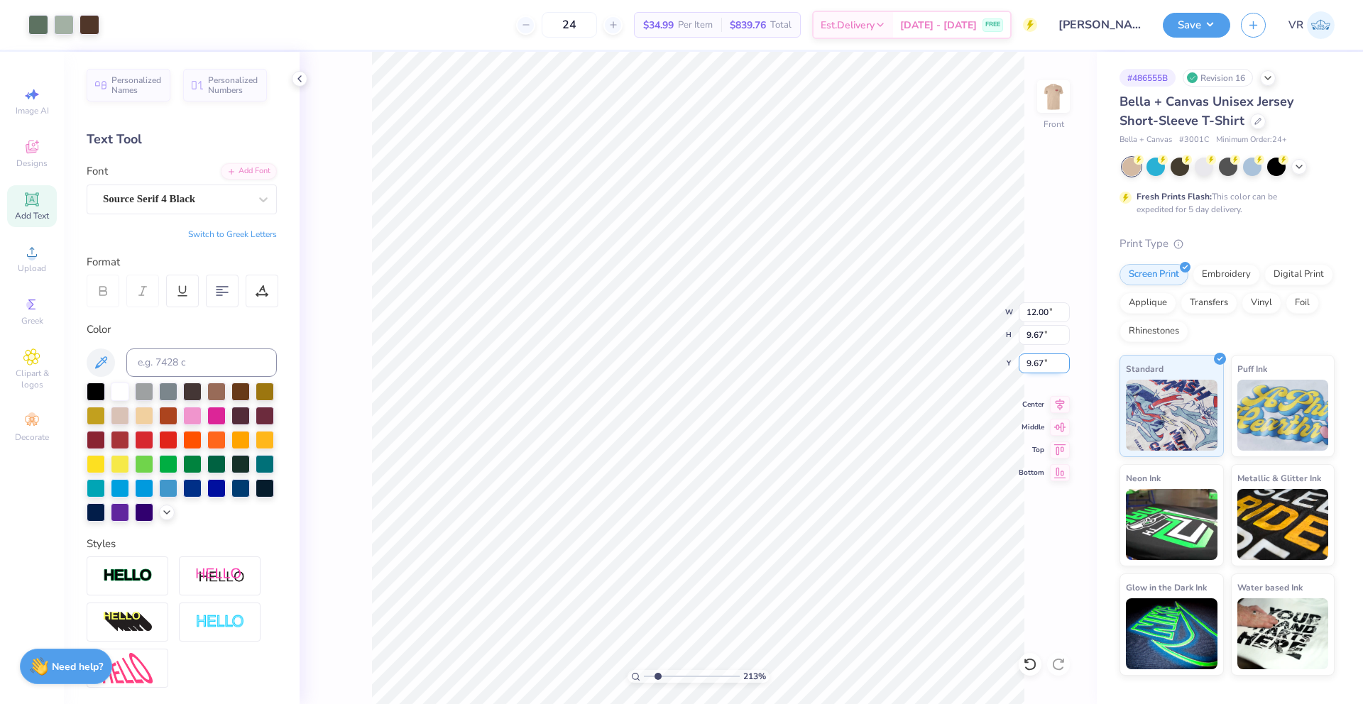
click at [1038, 358] on input "9.67" at bounding box center [1044, 364] width 51 height 20
type input "3.00"
drag, startPoint x: 659, startPoint y: 675, endPoint x: 644, endPoint y: 671, distance: 15.5
click at [644, 671] on input "range" at bounding box center [692, 676] width 96 height 13
click at [652, 679] on input "range" at bounding box center [692, 676] width 96 height 13
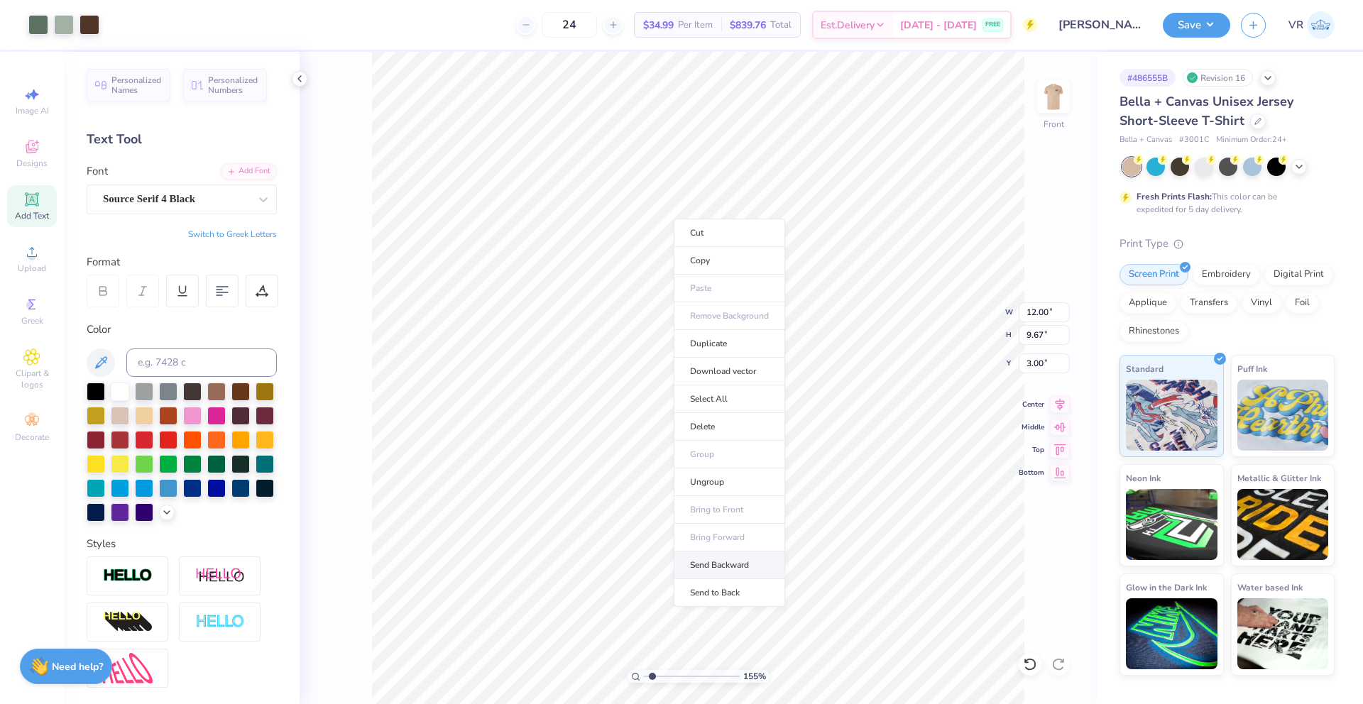
click at [742, 562] on li "Send Backward" at bounding box center [729, 566] width 111 height 28
click at [712, 578] on li "Send to Back" at bounding box center [719, 584] width 111 height 28
click at [649, 673] on input "range" at bounding box center [692, 676] width 96 height 13
click at [1034, 656] on div at bounding box center [1030, 664] width 23 height 23
drag, startPoint x: 635, startPoint y: 674, endPoint x: 625, endPoint y: 672, distance: 10.0
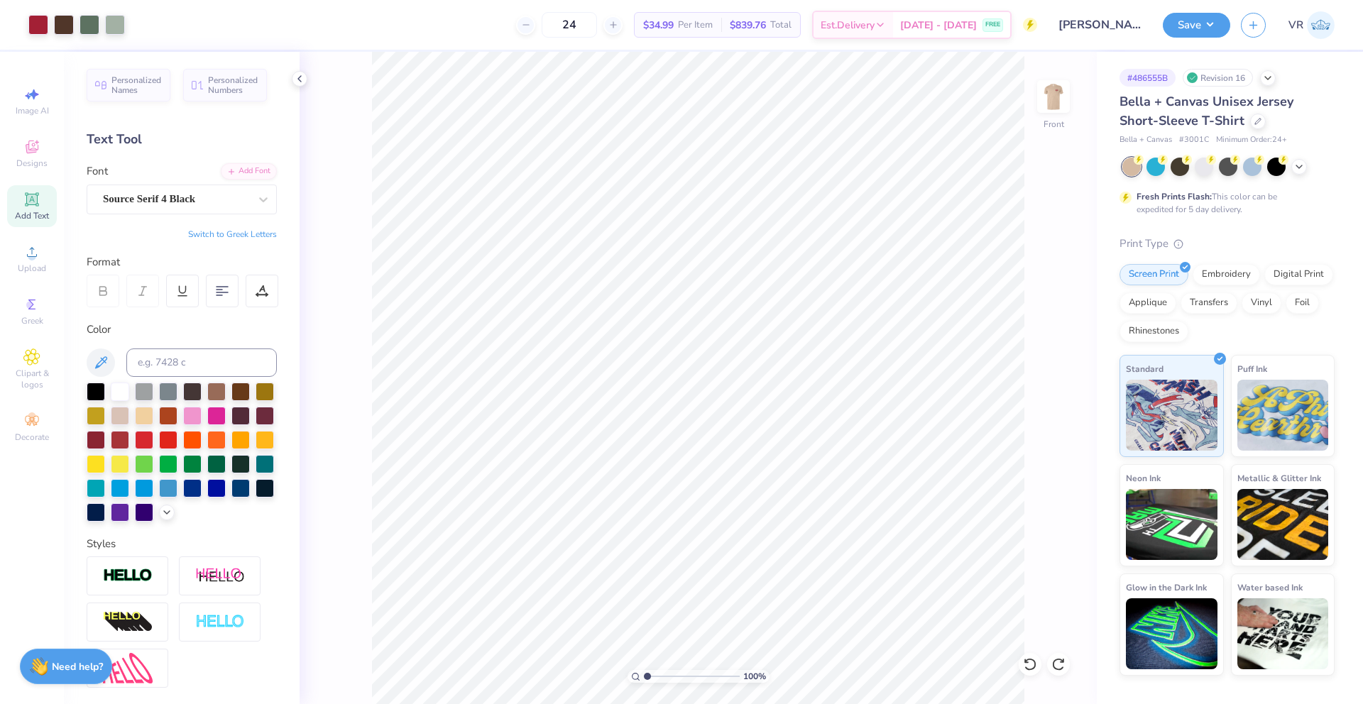
type input "1"
click at [644, 672] on input "range" at bounding box center [692, 676] width 96 height 13
click at [1045, 90] on img at bounding box center [1053, 96] width 57 height 57
click at [1051, 89] on img at bounding box center [1053, 96] width 57 height 57
click at [738, 516] on li "Group" at bounding box center [751, 519] width 111 height 28
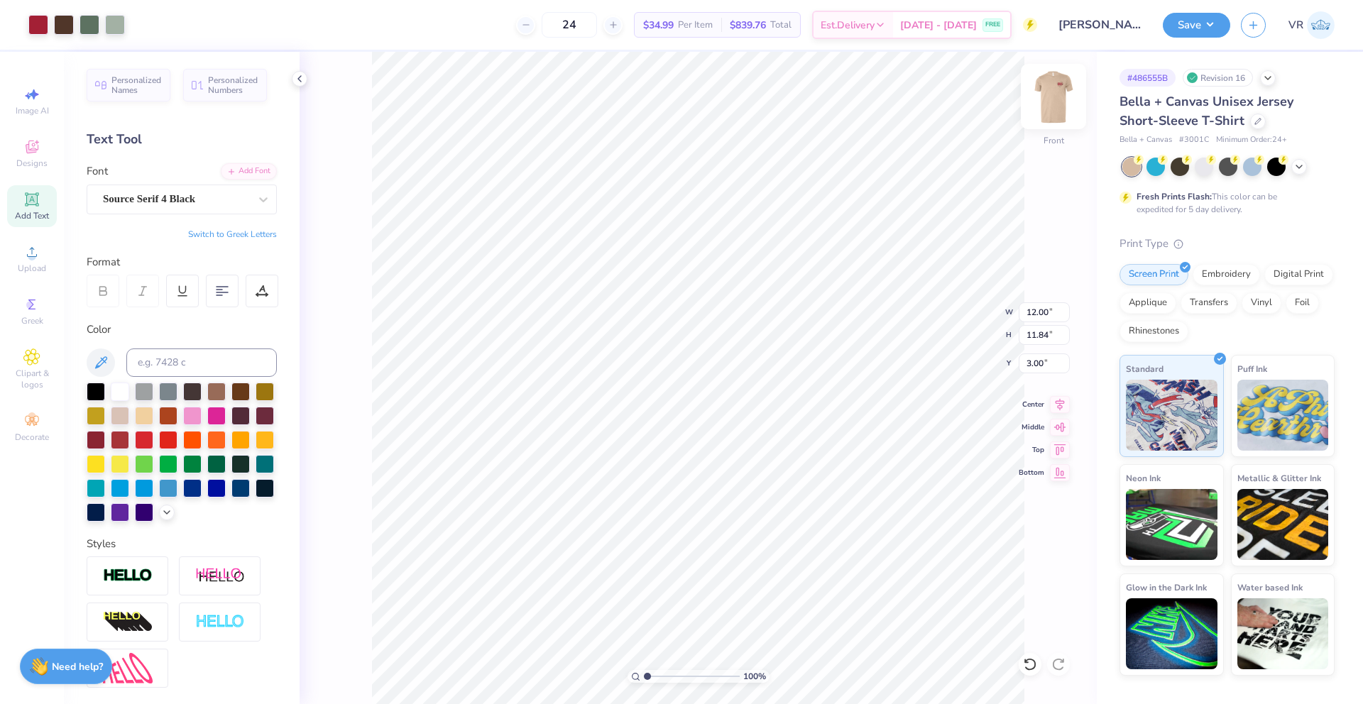
click at [1065, 99] on img at bounding box center [1053, 96] width 57 height 57
click at [821, 469] on li "Group" at bounding box center [835, 472] width 111 height 28
click at [1051, 84] on img at bounding box center [1053, 96] width 57 height 57
click at [1196, 26] on button "Save" at bounding box center [1196, 23] width 67 height 25
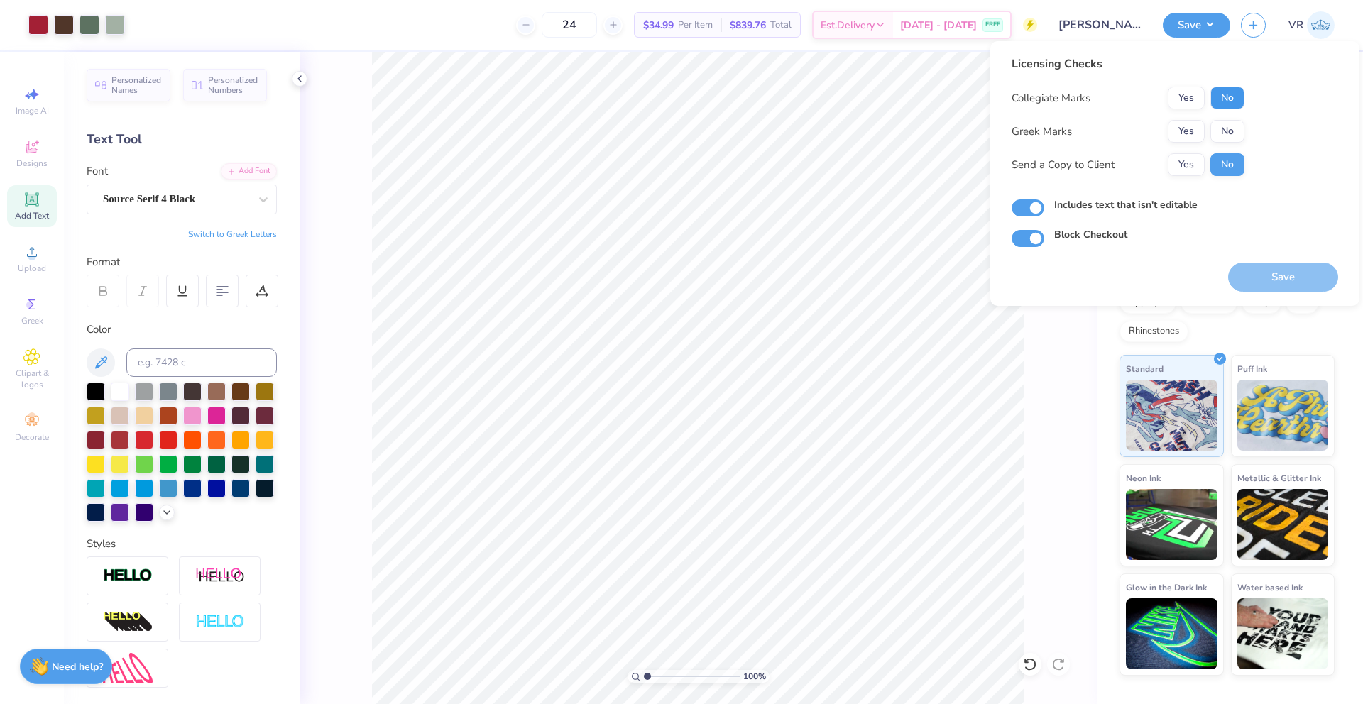
click at [1230, 92] on button "No" at bounding box center [1227, 98] width 34 height 23
click at [1185, 134] on button "Yes" at bounding box center [1186, 131] width 37 height 23
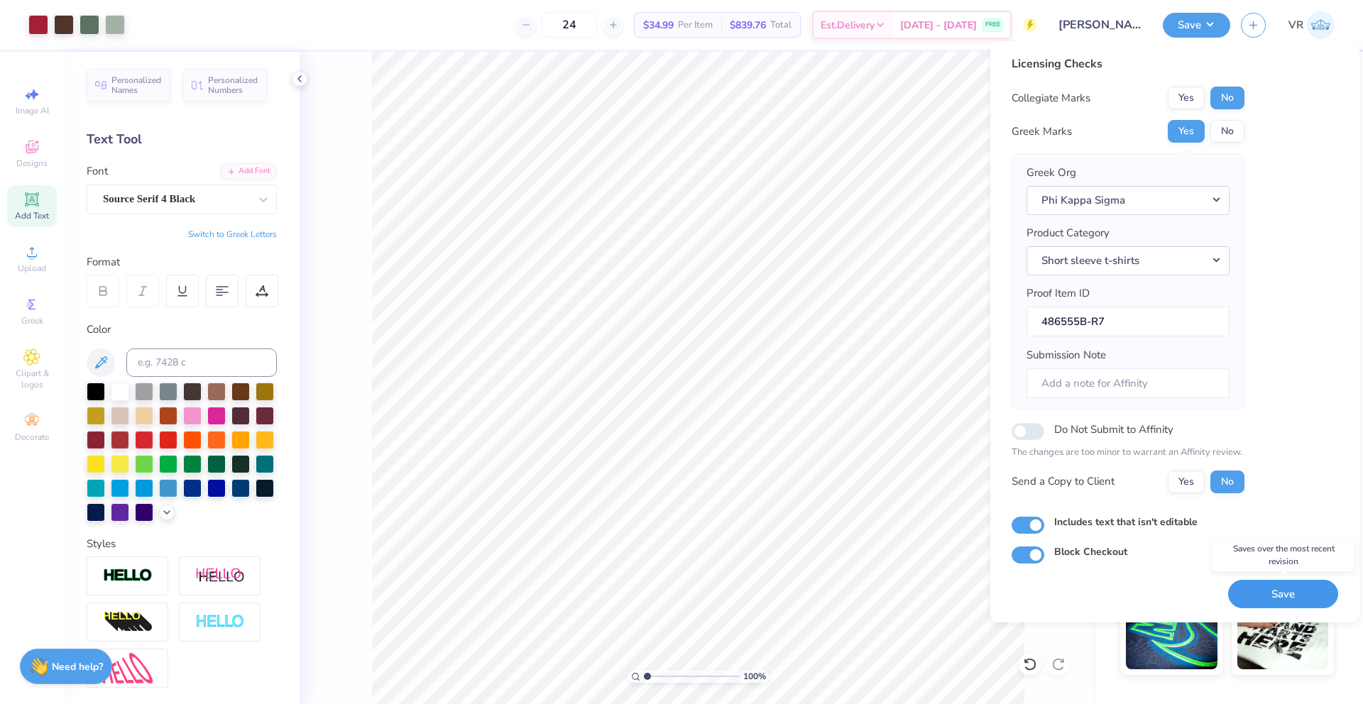
click at [1256, 593] on button "Save" at bounding box center [1283, 594] width 110 height 29
